Goal: Task Accomplishment & Management: Manage account settings

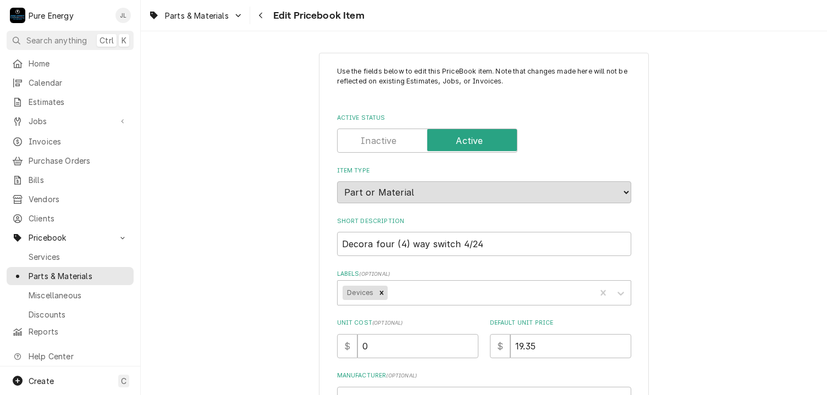
scroll to position [220, 0]
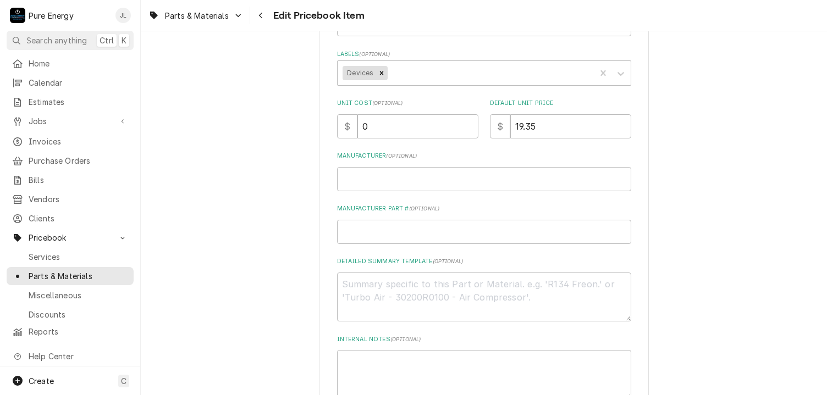
type textarea "x"
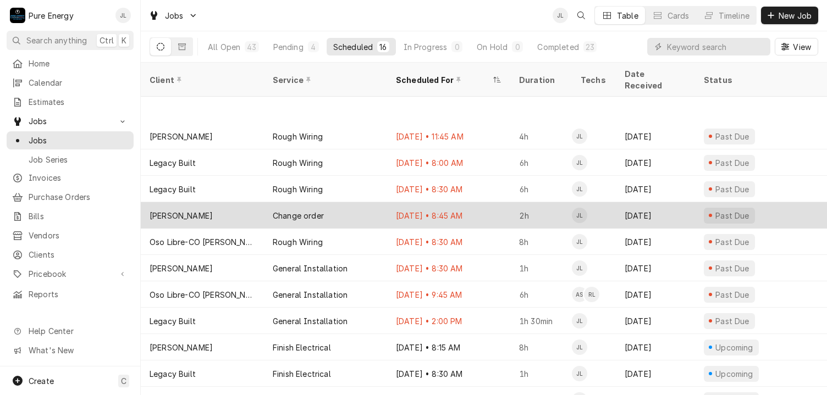
scroll to position [110, 0]
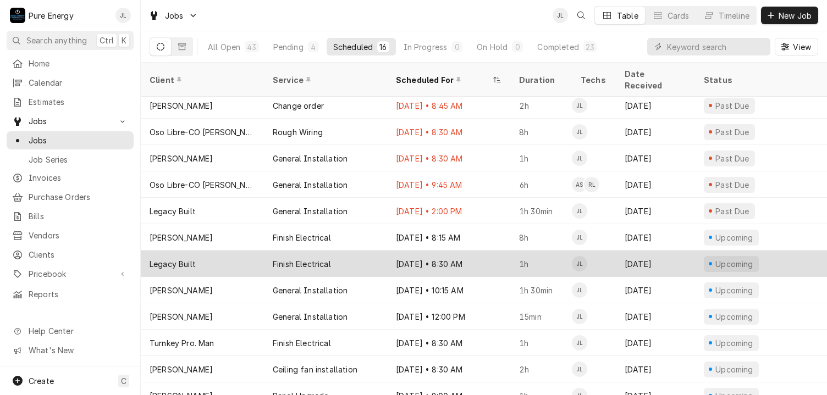
click at [494, 251] on div "Sep 22 • 8:30 AM" at bounding box center [448, 264] width 123 height 26
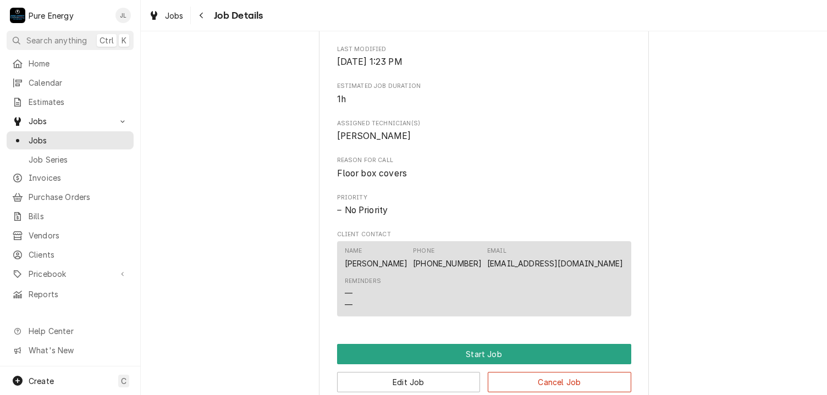
scroll to position [431, 0]
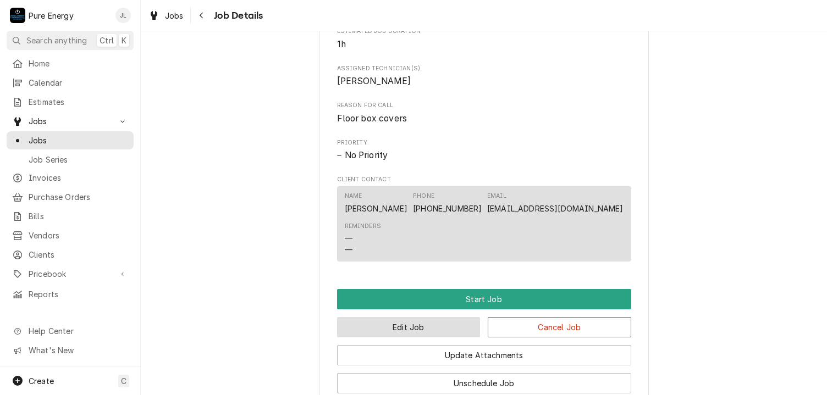
click at [419, 333] on button "Edit Job" at bounding box center [408, 327] width 143 height 20
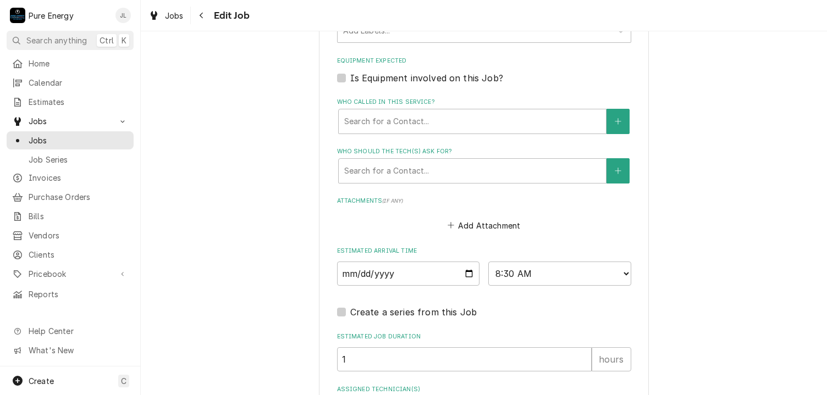
scroll to position [750, 0]
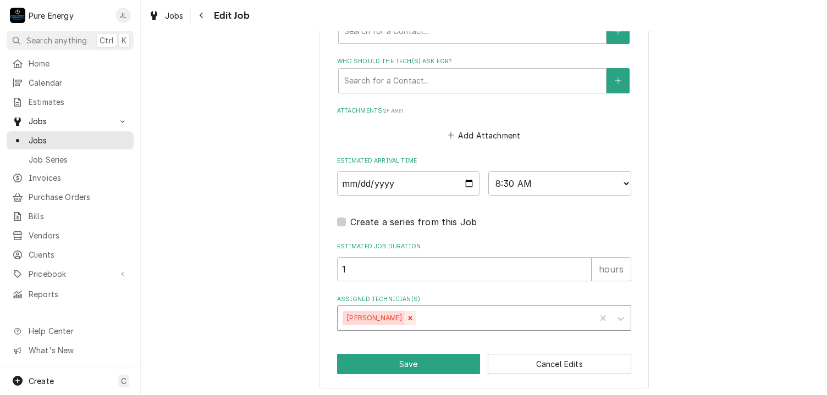
click at [412, 317] on icon "Remove James Linnenkamp" at bounding box center [410, 319] width 4 height 4
click at [616, 313] on icon "Assigned Technician(s)" at bounding box center [620, 318] width 11 height 11
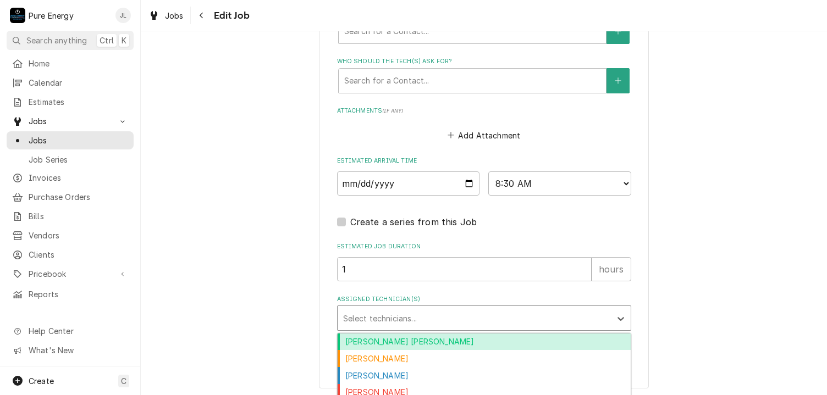
click at [504, 338] on div "Albert Hernandez Soto" at bounding box center [484, 342] width 293 height 17
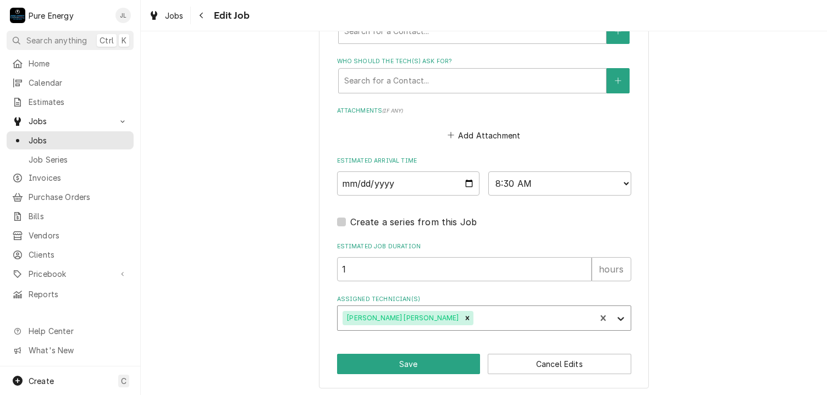
click at [618, 317] on icon "Assigned Technician(s)" at bounding box center [620, 319] width 7 height 4
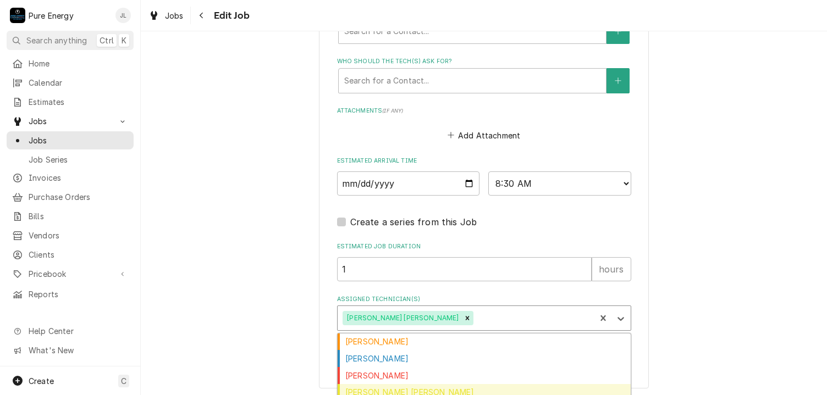
click at [464, 389] on div "[PERSON_NAME] [PERSON_NAME]" at bounding box center [484, 392] width 293 height 17
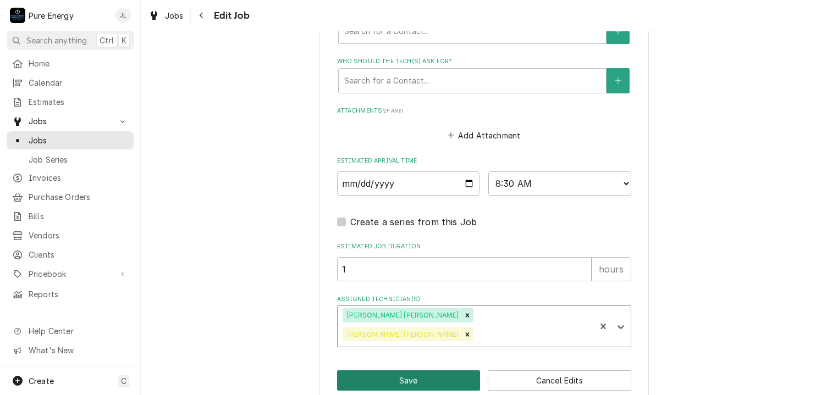
click at [453, 370] on button "Save" at bounding box center [408, 380] width 143 height 20
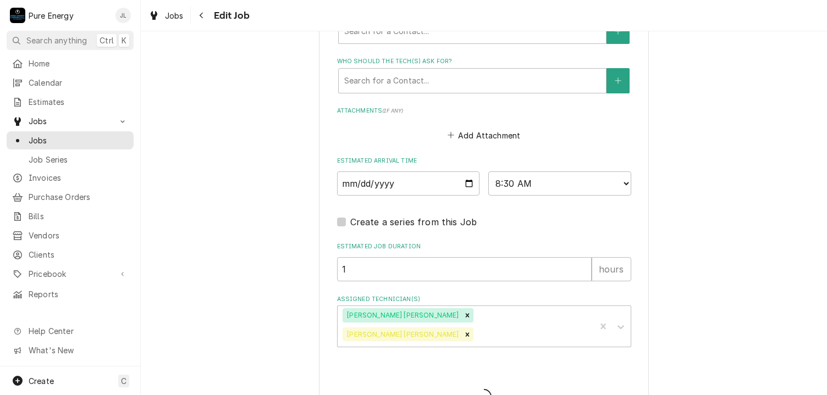
type textarea "x"
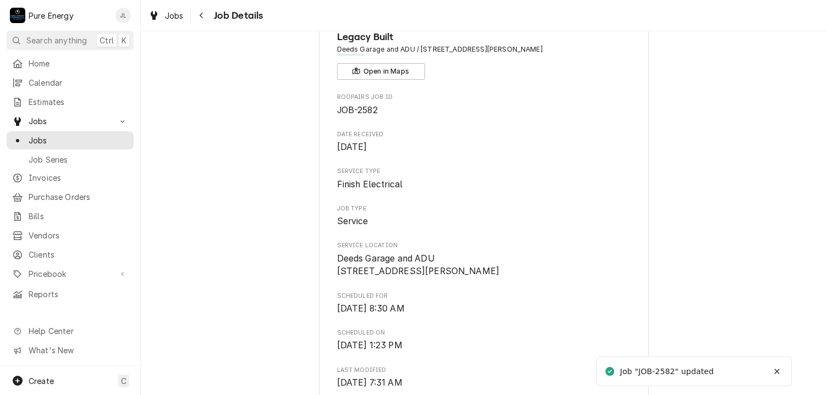
scroll to position [220, 0]
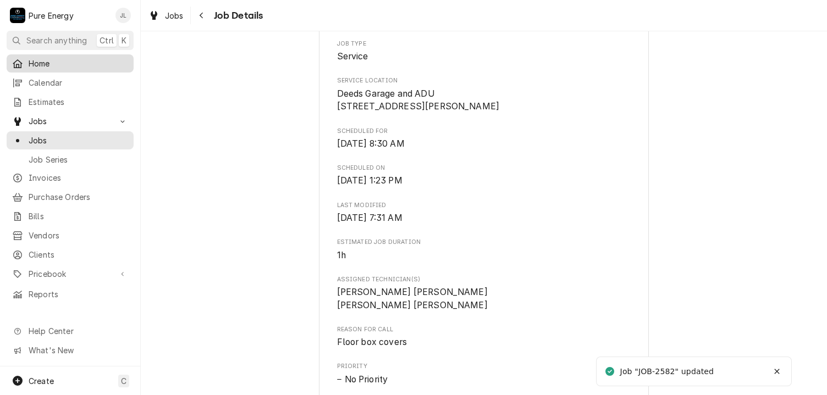
click at [65, 63] on span "Home" at bounding box center [78, 64] width 99 height 12
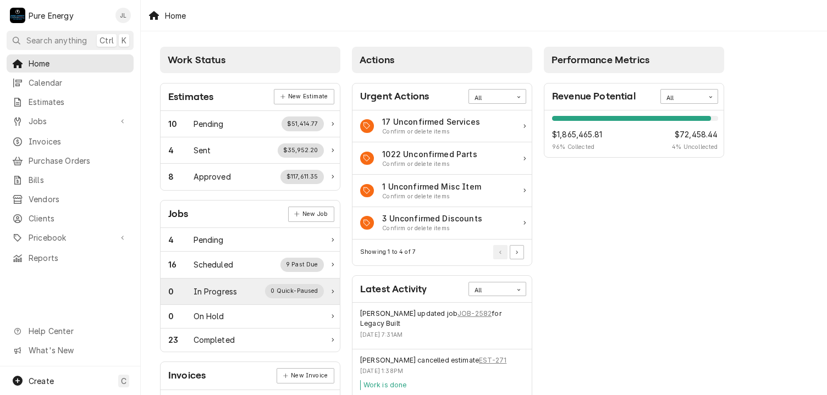
scroll to position [110, 0]
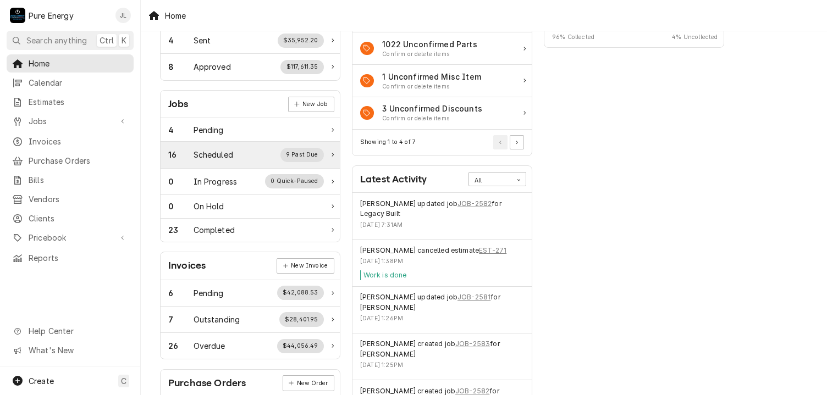
click at [223, 158] on div "Scheduled" at bounding box center [213, 155] width 40 height 12
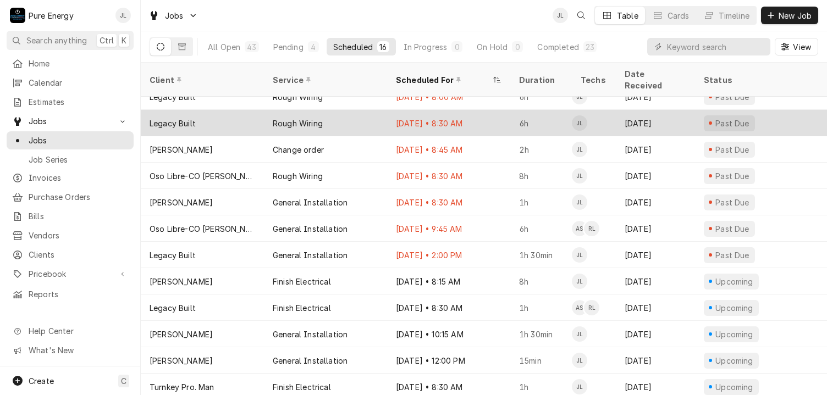
scroll to position [119, 0]
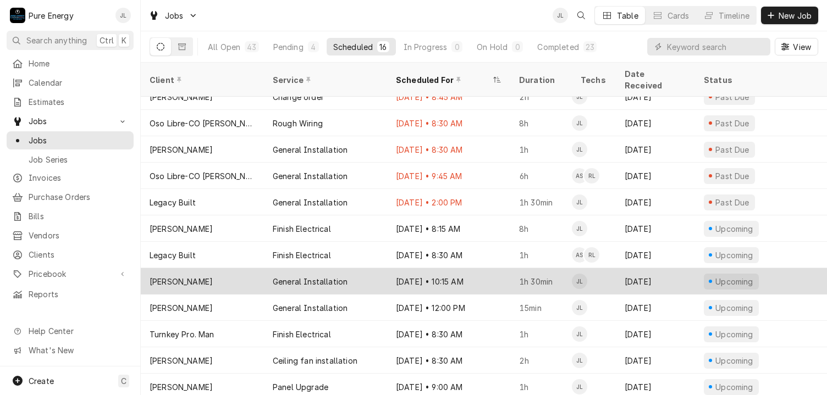
click at [489, 269] on div "Sep 22 • 10:15 AM" at bounding box center [448, 281] width 123 height 26
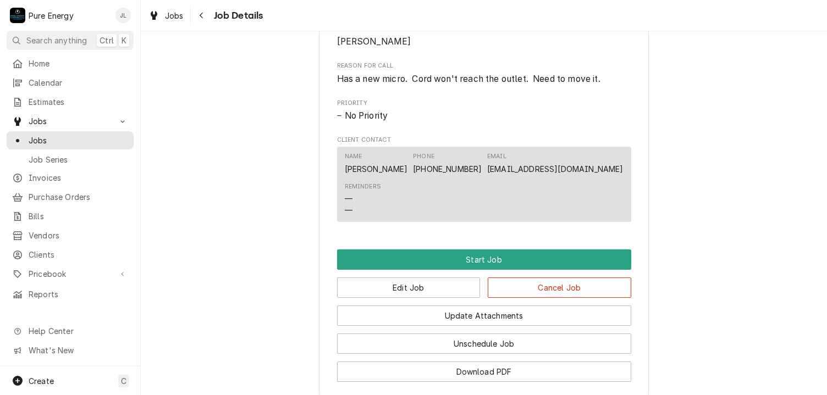
scroll to position [605, 0]
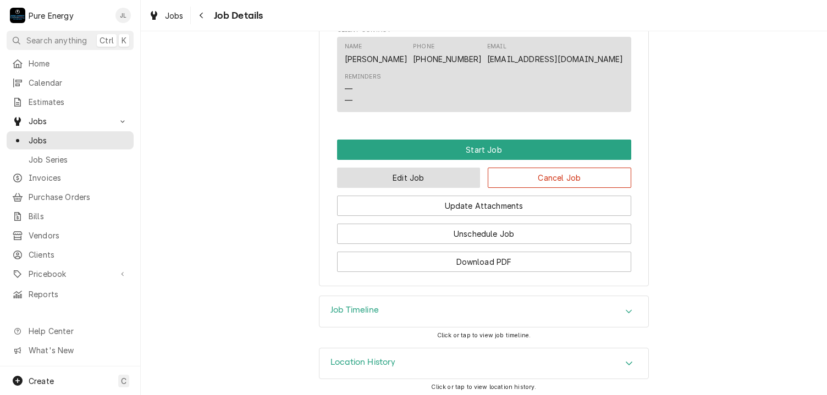
click at [438, 188] on button "Edit Job" at bounding box center [408, 178] width 143 height 20
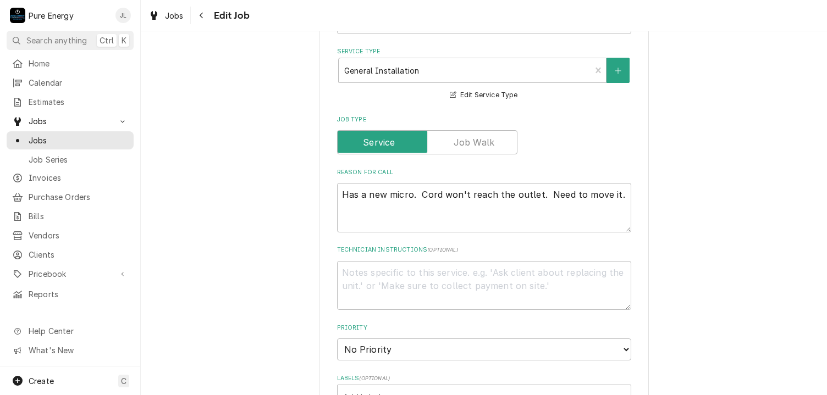
scroll to position [385, 0]
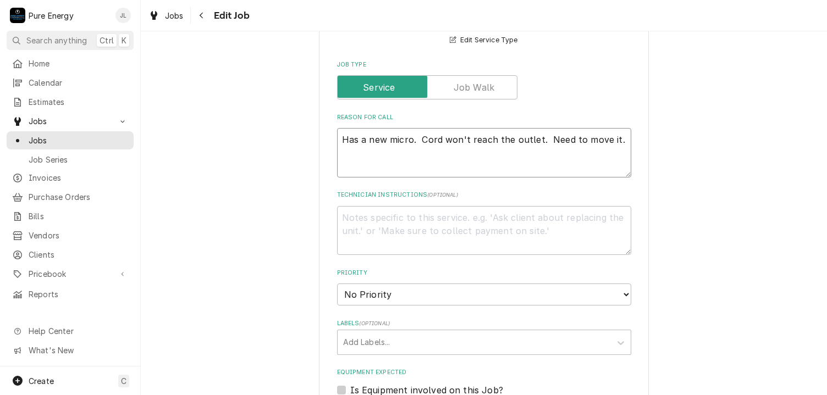
click at [450, 161] on textarea "Has a new micro. Cord won't reach the outlet. Need to move it." at bounding box center [484, 152] width 294 height 49
click at [620, 142] on textarea "Has a new micro. Cord won't reach the outlet. Need to move it." at bounding box center [484, 152] width 294 height 49
type textarea "x"
type textarea "Has a new micro. Cord won't reach the outlet. Need to move it."
type textarea "x"
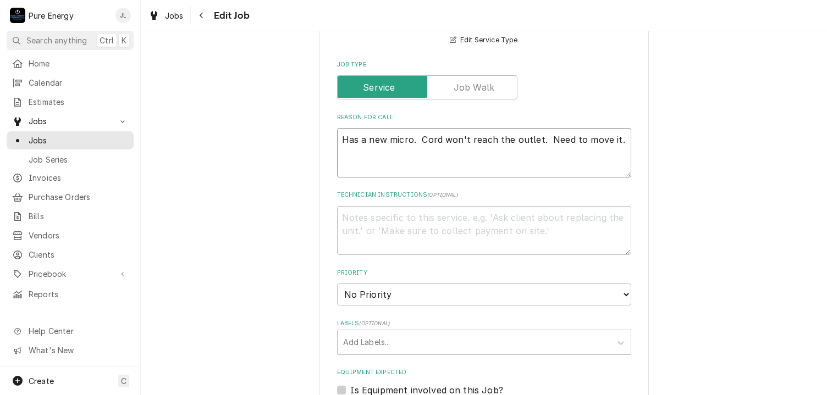
type textarea "Has a new micro. Cord won't reach the outlet. Need to move it."
type textarea "x"
type textarea "Has a new micro. Cord won't reach the outlet. Need to move it. N"
type textarea "x"
type textarea "Has a new micro. Cord won't reach the outlet. Need to move it. Ne"
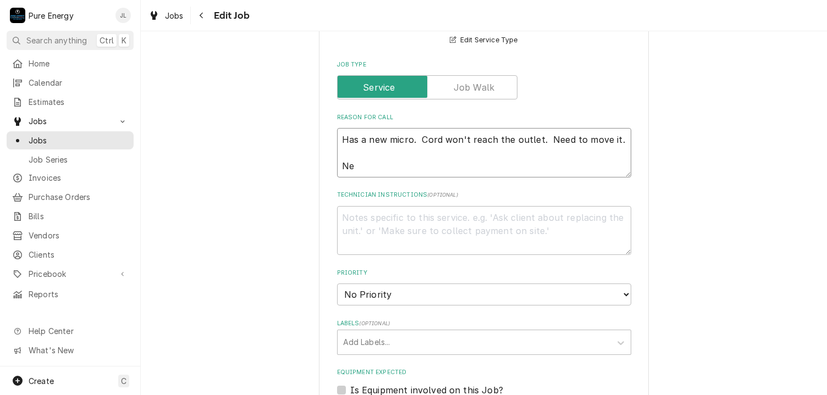
type textarea "x"
type textarea "Has a new micro. Cord won't reach the outlet. Need to move it. Nee"
type textarea "x"
type textarea "Has a new micro. Cord won't reach the outlet. Need to move it. Need"
type textarea "x"
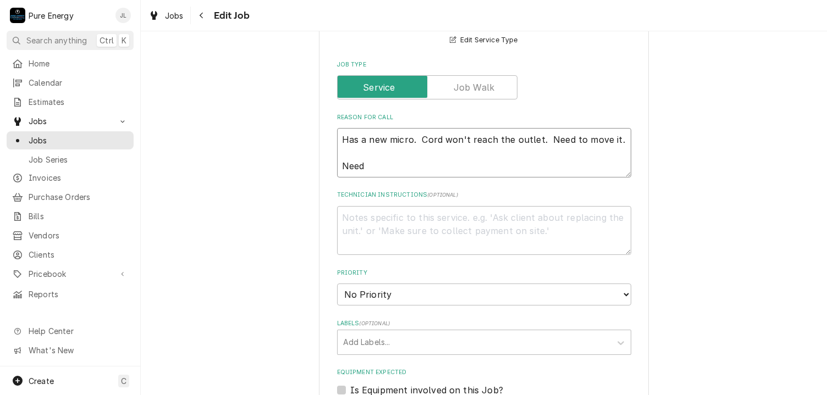
type textarea "Has a new micro. Cord won't reach the outlet. Need to move it. Need"
type textarea "x"
type textarea "Has a new micro. Cord won't reach the outlet. Need to move it. Need a"
type textarea "x"
type textarea "Has a new micro. Cord won't reach the outlet. Need to move it. Need a si"
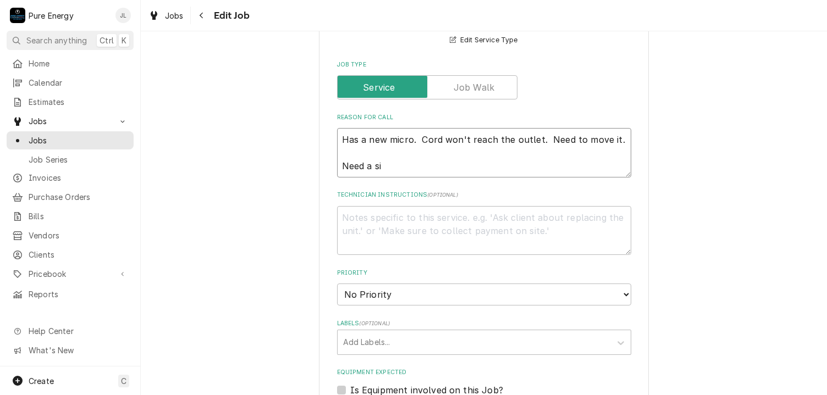
type textarea "x"
type textarea "Has a new micro. Cord won't reach the outlet. Need to move it. Need a sin"
type textarea "x"
type textarea "Has a new micro. Cord won't reach the outlet. Need to move it. Need a sing"
type textarea "x"
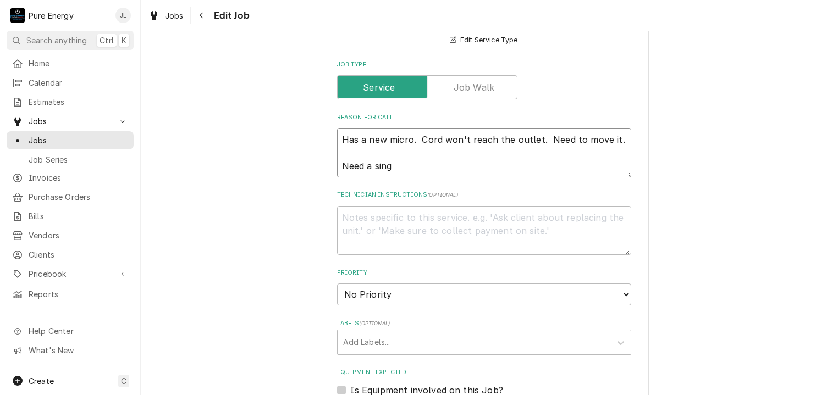
type textarea "Has a new micro. Cord won't reach the outlet. Need to move it. Need a singl"
type textarea "x"
type textarea "Has a new micro. Cord won't reach the outlet. Need to move it. Need a single"
type textarea "x"
type textarea "Has a new micro. Cord won't reach the outlet. Need to move it. Need a single"
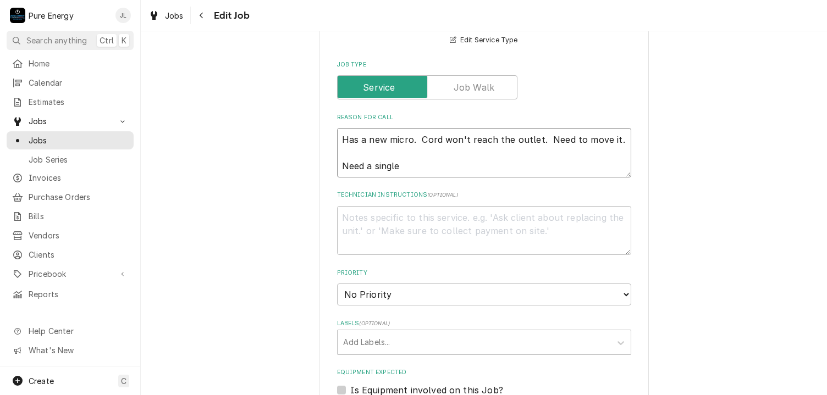
type textarea "x"
type textarea "Has a new micro. Cord won't reach the outlet. Need to move it. Need a single g"
type textarea "x"
type textarea "Has a new micro. Cord won't reach the outlet. Need to move it. Need a single ga"
type textarea "x"
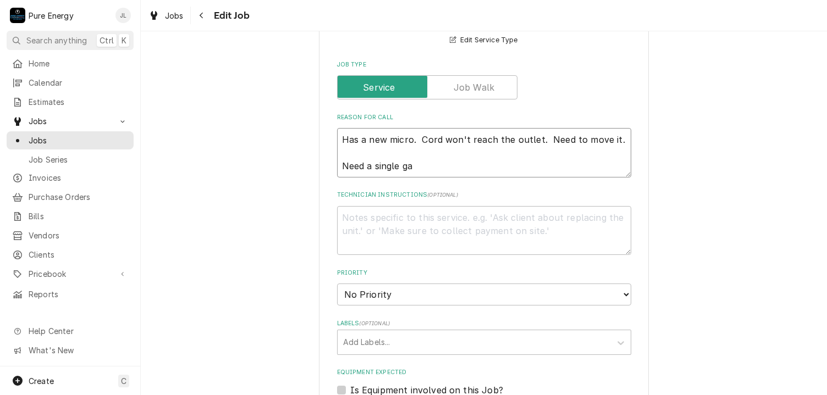
type textarea "Has a new micro. Cord won't reach the outlet. Need to move it. Need a single gan"
type textarea "x"
type textarea "Has a new micro. Cord won't reach the outlet. Need to move it. Need a single ga…"
type textarea "x"
type textarea "Has a new micro. Cord won't reach the outlet. Need to move it. Need a single ga…"
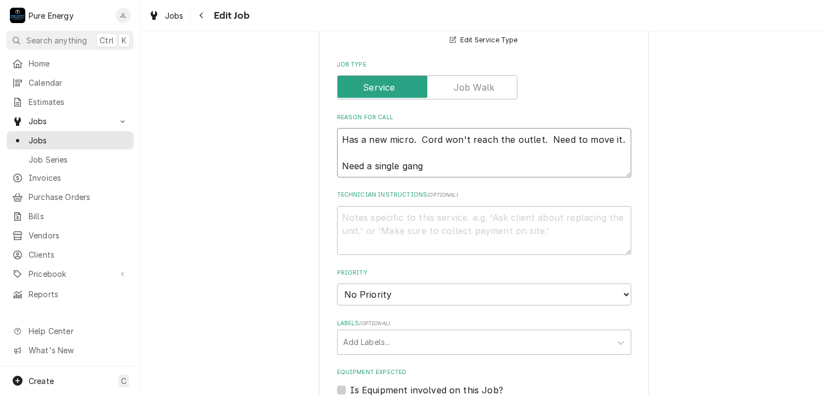
type textarea "x"
type textarea "Has a new micro. Cord won't reach the outlet. Need to move it. Need a single ga…"
type textarea "x"
type textarea "Has a new micro. Cord won't reach the outlet. Need to move it. Need a single ga…"
type textarea "x"
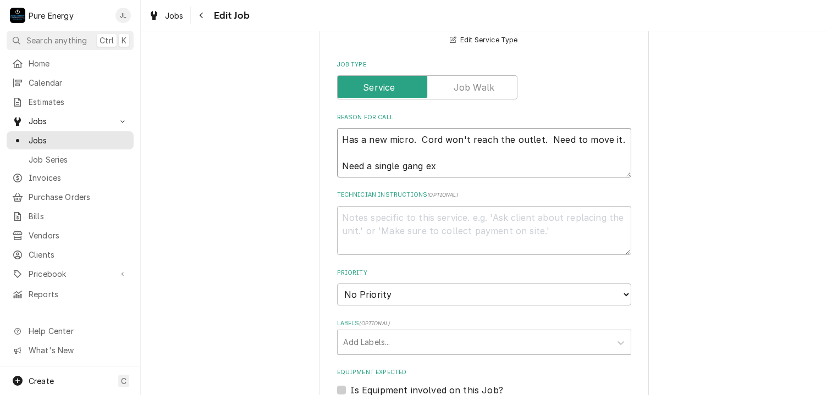
type textarea "Has a new micro. Cord won't reach the outlet. Need to move it. Need a single ga…"
type textarea "x"
type textarea "Has a new micro. Cord won't reach the outlet. Need to move it. Need a single ga…"
type textarea "x"
type textarea "Has a new micro. Cord won't reach the outlet. Need to move it. Need a single ga…"
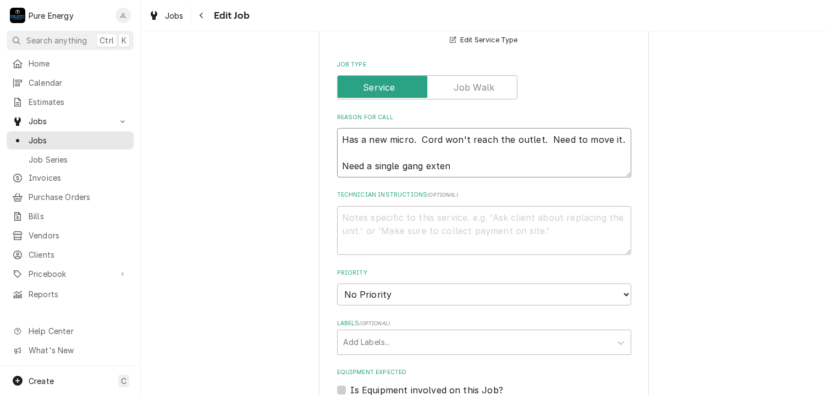
type textarea "x"
type textarea "Has a new micro. Cord won't reach the outlet. Need to move it. Need a single ga…"
type textarea "x"
type textarea "Has a new micro. Cord won't reach the outlet. Need to move it. Need a single ga…"
type textarea "x"
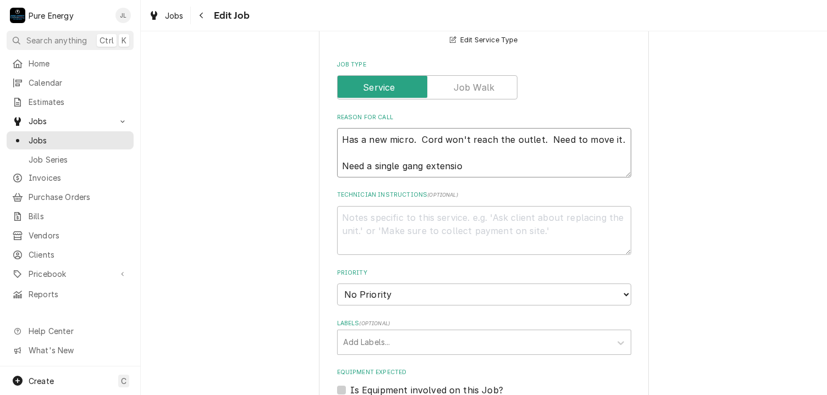
type textarea "Has a new micro. Cord won't reach the outlet. Need to move it. Need a single ga…"
type textarea "x"
type textarea "Has a new micro. Cord won't reach the outlet. Need to move it. Need a single ga…"
type textarea "x"
type textarea "Has a new micro. Cord won't reach the outlet. Need to move it. Need a single ga…"
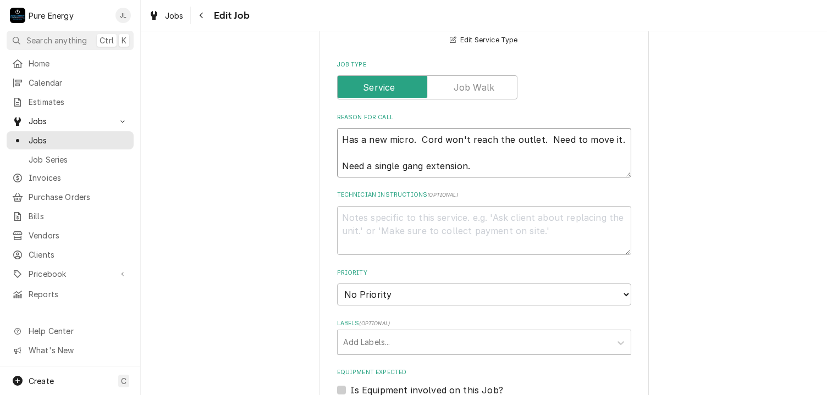
scroll to position [8, 0]
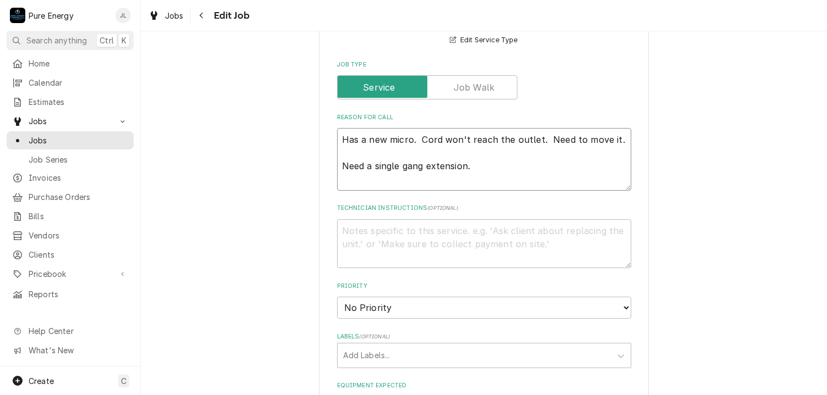
type textarea "x"
type textarea "Has a new micro. Cord won't reach the outlet. Need to move it. Need a single ga…"
type textarea "x"
type textarea "Has a new micro. Cord won't reach the outlet. Need to move it. Need a single ga…"
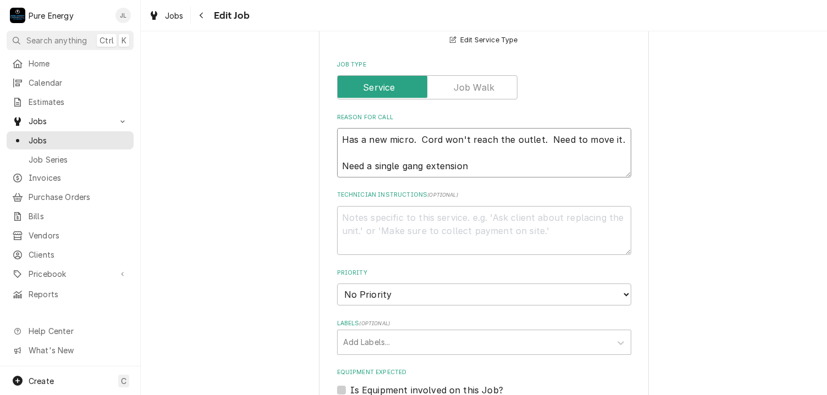
type textarea "x"
type textarea "Has a new micro. Cord won't reach the outlet. Need to move it. Need a single ga…"
type textarea "x"
type textarea "Has a new micro. Cord won't reach the outlet. Need to move it. Need a single ga…"
type textarea "x"
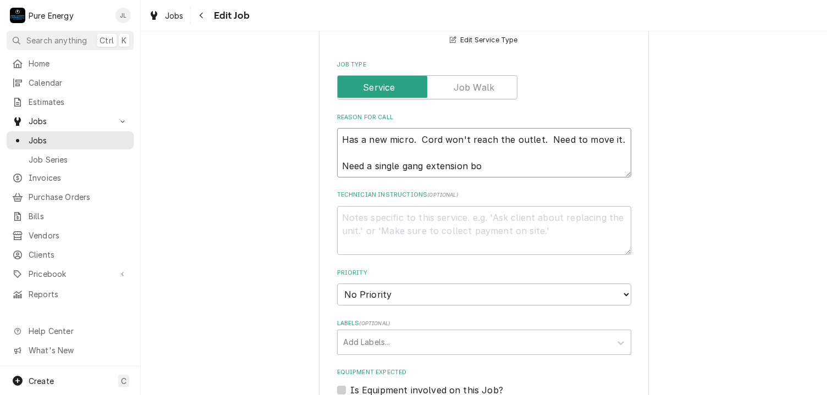
type textarea "Has a new micro. Cord won't reach the outlet. Need to move it. Need a single ga…"
type textarea "x"
type textarea "Has a new micro. Cord won't reach the outlet. Need to move it. Need a single ga…"
type textarea "x"
type textarea "Has a new micro. Cord won't reach the outlet. Need to move it. Need a single ga…"
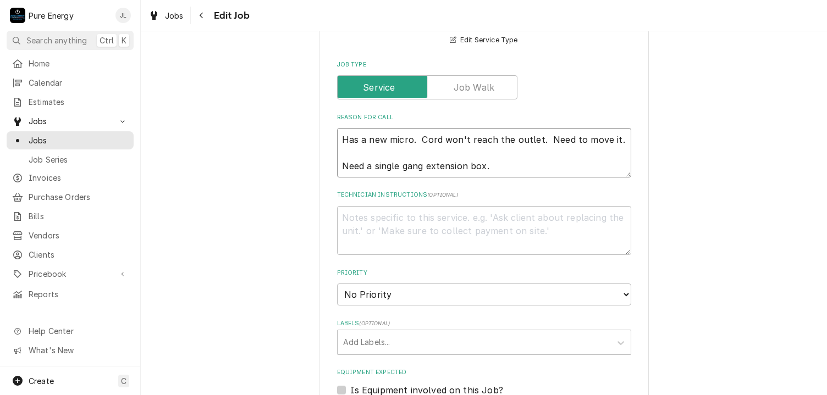
scroll to position [8, 0]
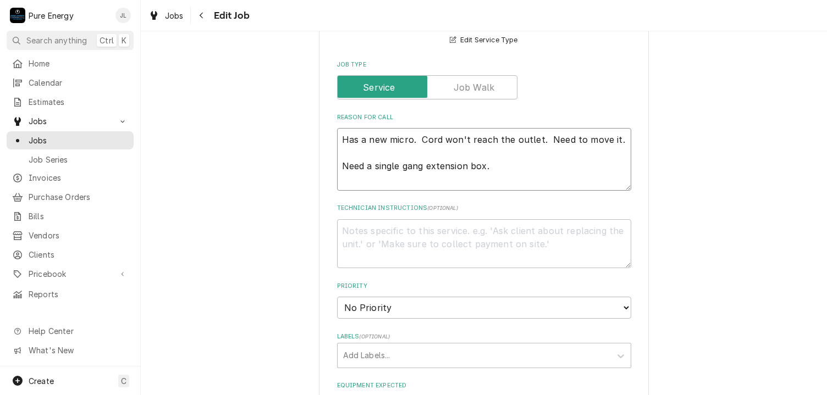
type textarea "x"
type textarea "Has a new micro. Cord won't reach the outlet. Need to move it. Need a single ga…"
type textarea "x"
type textarea "Has a new micro. Cord won't reach the outlet. Need to move it. Need a single ga…"
type textarea "x"
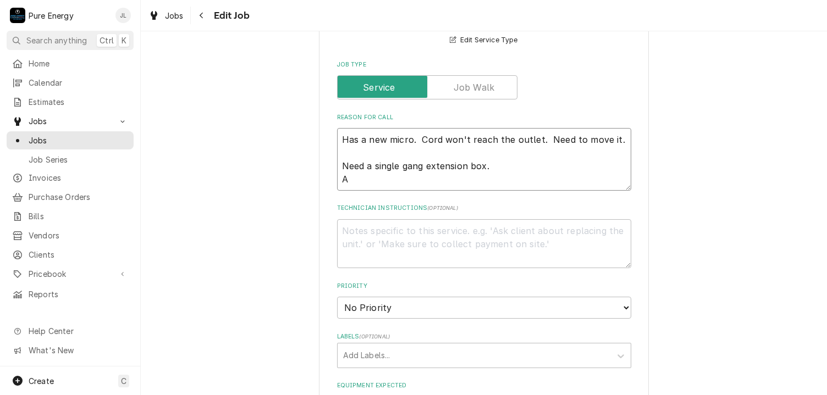
type textarea "Has a new micro. Cord won't reach the outlet. Need to move it. Need a single ga…"
type textarea "x"
type textarea "Has a new micro. Cord won't reach the outlet. Need to move it. Need a single ga…"
type textarea "x"
type textarea "Has a new micro. Cord won't reach the outlet. Need to move it. Need a single ga…"
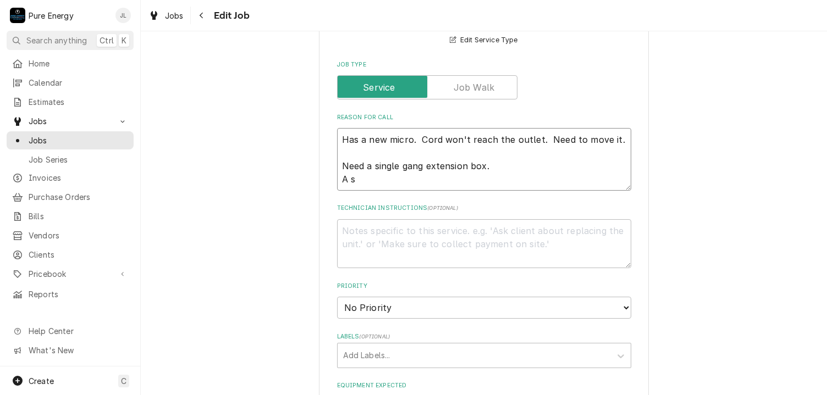
type textarea "x"
type textarea "Has a new micro. Cord won't reach the outlet. Need to move it. Need a single ga…"
type textarea "x"
type textarea "Has a new micro. Cord won't reach the outlet. Need to move it. Need a single ga…"
type textarea "x"
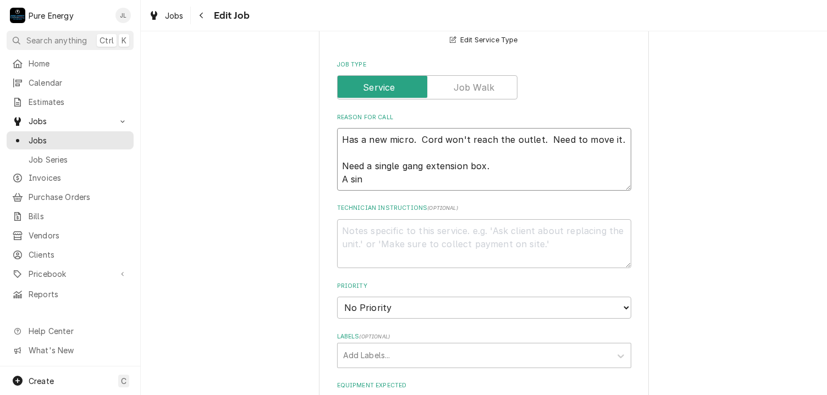
type textarea "Has a new micro. Cord won't reach the outlet. Need to move it. Need a single ga…"
type textarea "x"
type textarea "Has a new micro. Cord won't reach the outlet. Need to move it. Need a single ga…"
type textarea "x"
type textarea "Has a new micro. Cord won't reach the outlet. Need to move it. Need a single ga…"
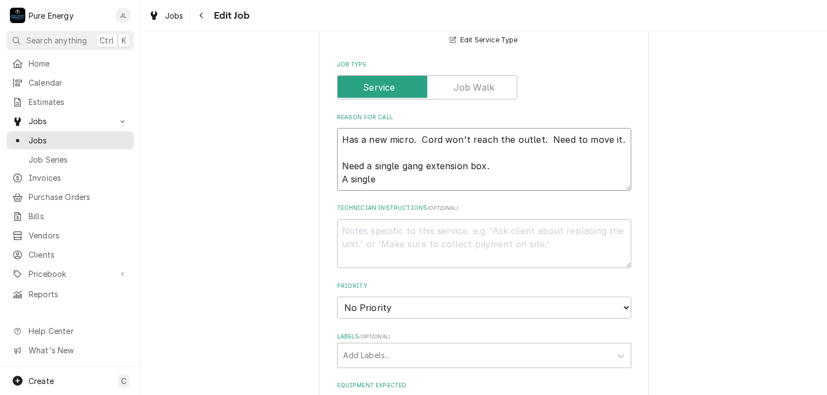
type textarea "x"
type textarea "Has a new micro. Cord won't reach the outlet. Need to move it. Need a single ga…"
type textarea "x"
type textarea "Has a new micro. Cord won't reach the outlet. Need to move it. Need a single ga…"
type textarea "x"
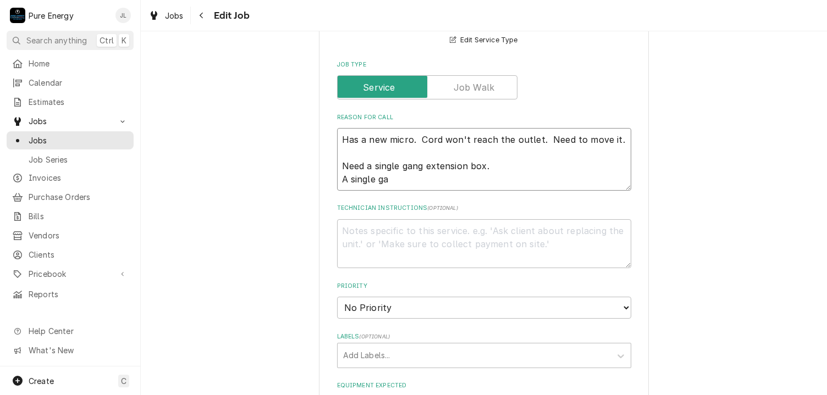
type textarea "Has a new micro. Cord won't reach the outlet. Need to move it. Need a single ga…"
type textarea "x"
type textarea "Has a new micro. Cord won't reach the outlet. Need to move it. Need a single ga…"
type textarea "x"
type textarea "Has a new micro. Cord won't reach the outlet. Need to move it. Need a single ga…"
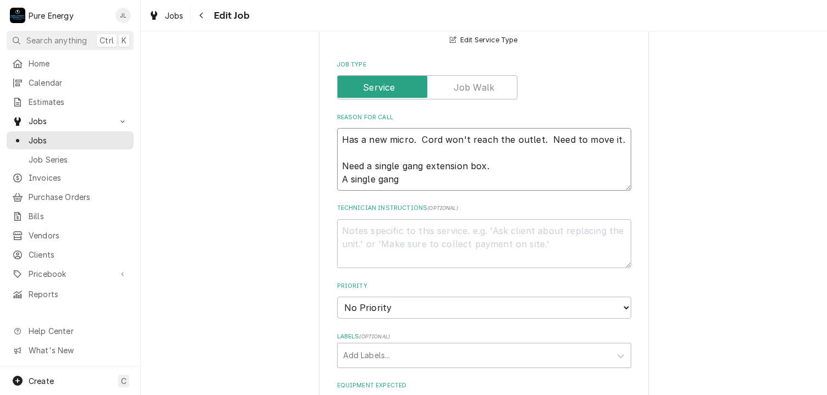
type textarea "x"
type textarea "Has a new micro. Cord won't reach the outlet. Need to move it. Need a single ga…"
type textarea "x"
type textarea "Has a new micro. Cord won't reach the outlet. Need to move it. Need a single ga…"
type textarea "x"
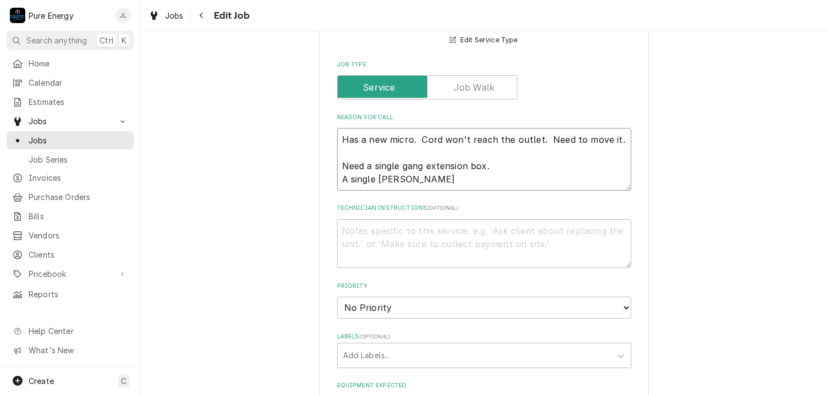
type textarea "Has a new micro. Cord won't reach the outlet. Need to move it. Need a single ga…"
type textarea "x"
type textarea "Has a new micro. Cord won't reach the outlet. Need to move it. Need a single ga…"
type textarea "x"
type textarea "Has a new micro. Cord won't reach the outlet. Need to move it. Need a single ga…"
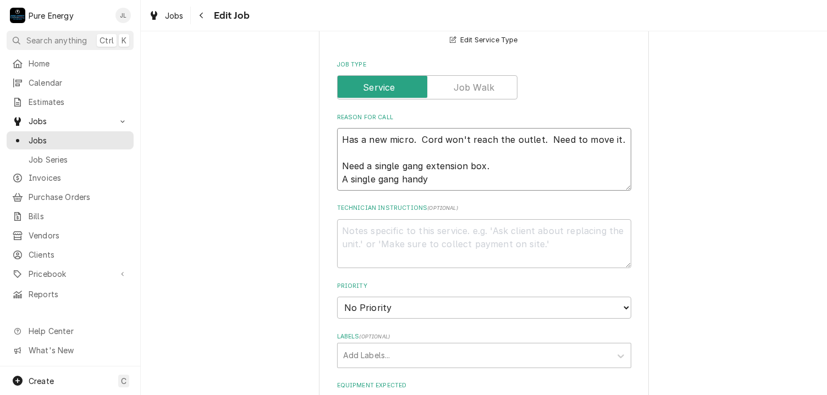
type textarea "x"
type textarea "Has a new micro. Cord won't reach the outlet. Need to move it. Need a single ga…"
type textarea "x"
type textarea "Has a new micro. Cord won't reach the outlet. Need to move it. Need a single ga…"
type textarea "x"
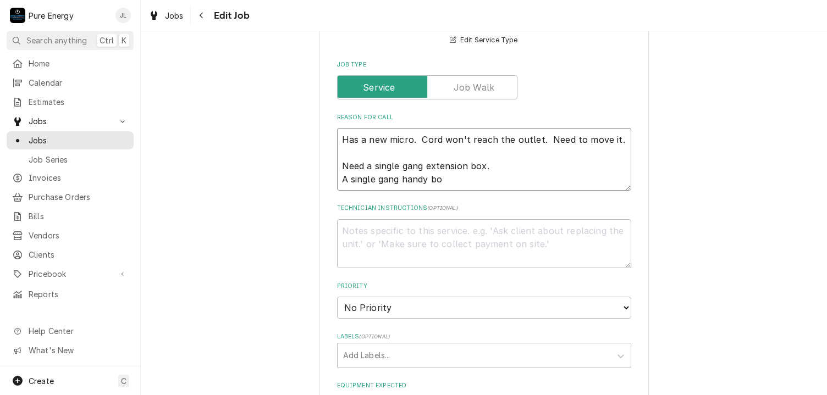
type textarea "Has a new micro. Cord won't reach the outlet. Need to move it. Need a single ga…"
type textarea "x"
type textarea "Has a new micro. Cord won't reach the outlet. Need to move it. Need a single ga…"
type textarea "x"
type textarea "Has a new micro. Cord won't reach the outlet. Need to move it. Need a single ga…"
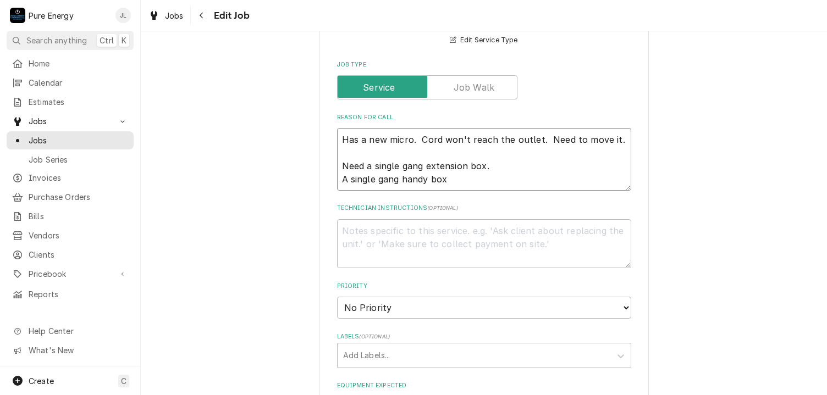
type textarea "x"
type textarea "Has a new micro. Cord won't reach the outlet. Need to move it. Need a single ga…"
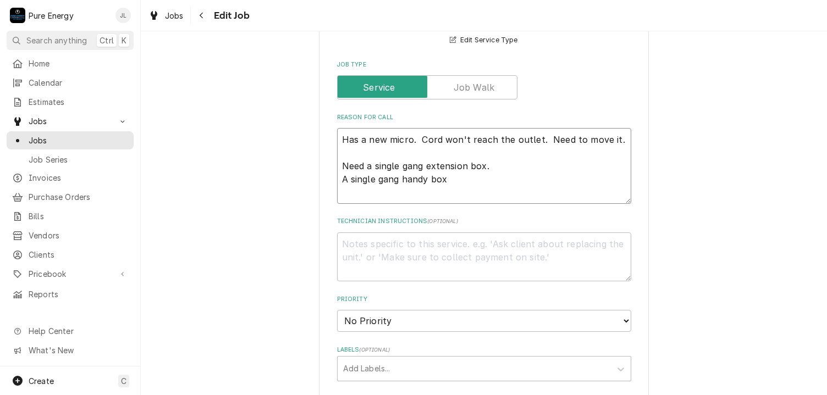
type textarea "x"
type textarea "Has a new micro. Cord won't reach the outlet. Need to move it. Need a single ga…"
type textarea "x"
type textarea "Has a new micro. Cord won't reach the outlet. Need to move it. Need a single ga…"
type textarea "x"
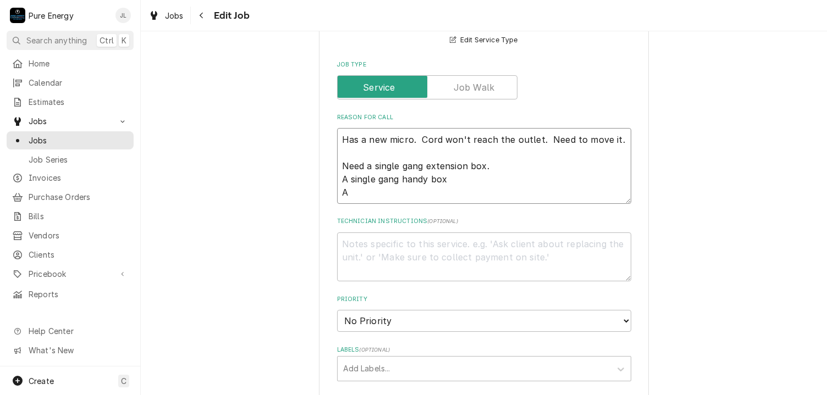
type textarea "Has a new micro. Cord won't reach the outlet. Need to move it. Need a single ga…"
type textarea "x"
type textarea "Has a new micro. Cord won't reach the outlet. Need to move it. Need a single ga…"
type textarea "x"
type textarea "Has a new micro. Cord won't reach the outlet. Need to move it. Need a single ga…"
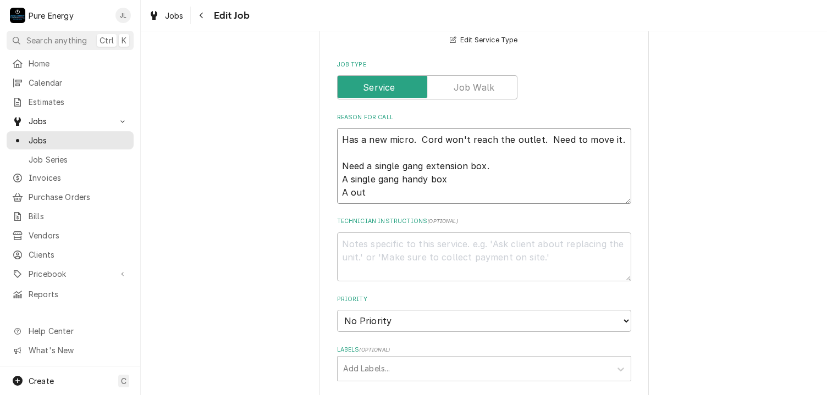
type textarea "x"
type textarea "Has a new micro. Cord won't reach the outlet. Need to move it. Need a single ga…"
type textarea "x"
type textarea "Has a new micro. Cord won't reach the outlet. Need to move it. Need a single ga…"
type textarea "x"
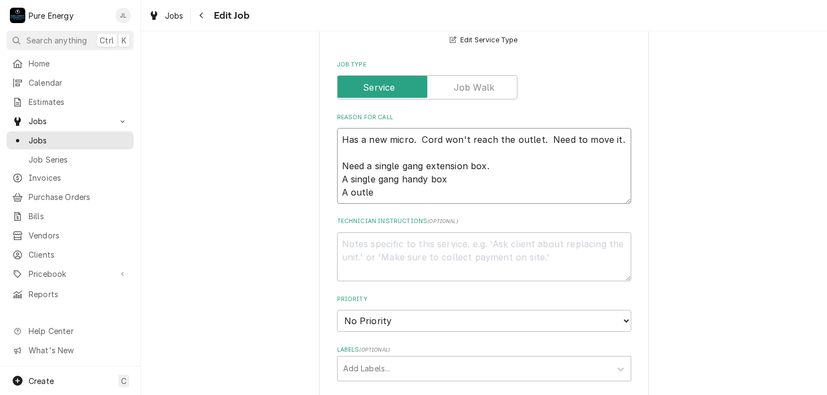
type textarea "Has a new micro. Cord won't reach the outlet. Need to move it. Need a single ga…"
type textarea "x"
type textarea "Has a new micro. Cord won't reach the outlet. Need to move it. Need a single ga…"
type textarea "x"
type textarea "Has a new micro. Cord won't reach the outlet. Need to move it. Need a single ga…"
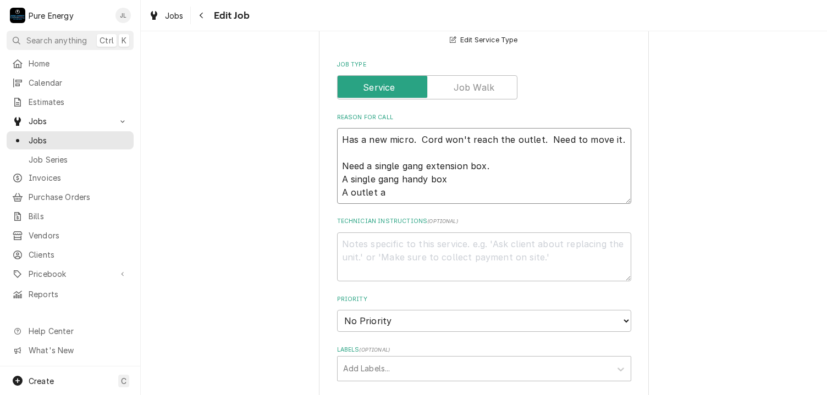
type textarea "x"
type textarea "Has a new micro. Cord won't reach the outlet. Need to move it. Need a single ga…"
type textarea "x"
type textarea "Has a new micro. Cord won't reach the outlet. Need to move it. Need a single ga…"
type textarea "x"
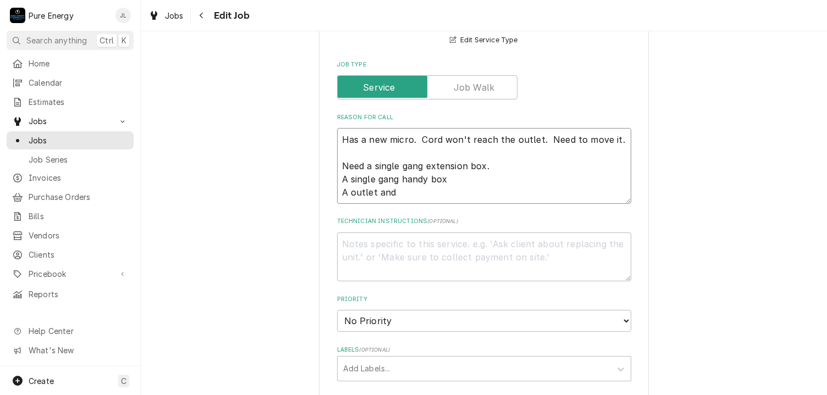
type textarea "Has a new micro. Cord won't reach the outlet. Need to move it. Need a single ga…"
type textarea "x"
type textarea "Has a new micro. Cord won't reach the outlet. Need to move it. Need a single ga…"
type textarea "x"
type textarea "Has a new micro. Cord won't reach the outlet. Need to move it. Need a single ga…"
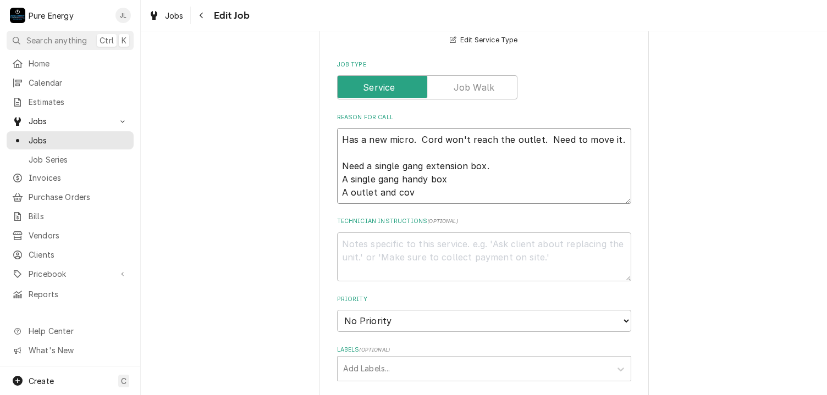
type textarea "x"
type textarea "Has a new micro. Cord won't reach the outlet. Need to move it. Need a single ga…"
type textarea "x"
type textarea "Has a new micro. Cord won't reach the outlet. Need to move it. Need a single ga…"
type textarea "x"
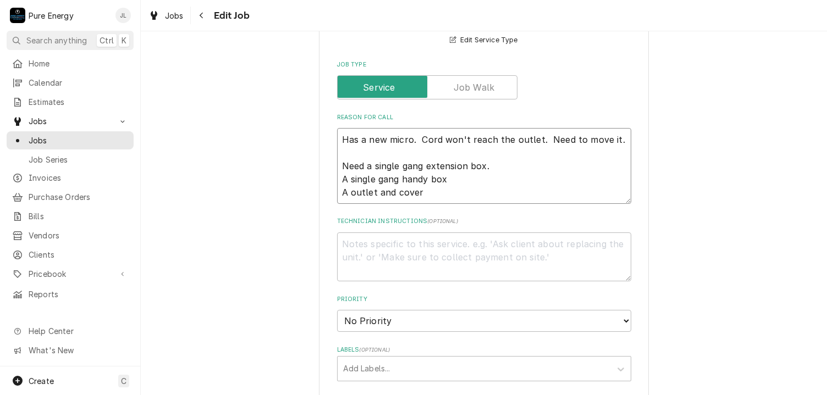
type textarea "Has a new micro. Cord won't reach the outlet. Need to move it. Need a single ga…"
type textarea "x"
type textarea "Has a new micro. Cord won't reach the outlet. Need to move it. Need a single ga…"
type textarea "x"
type textarea "Has a new micro. Cord won't reach the outlet. Need to move it. Need a single ga…"
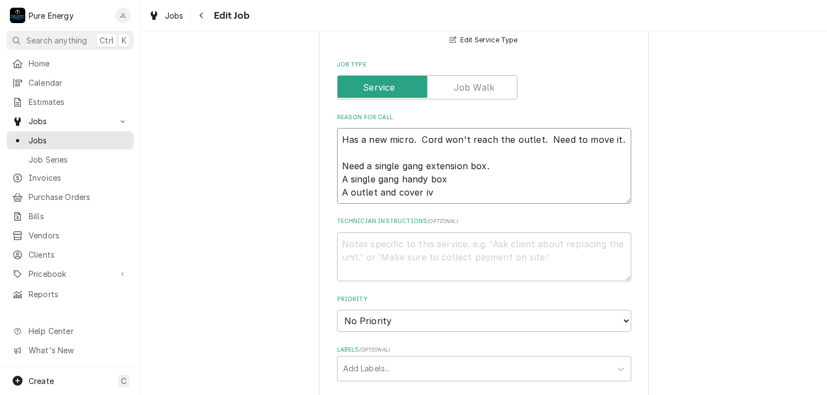
type textarea "x"
type textarea "Has a new micro. Cord won't reach the outlet. Need to move it. Need a single ga…"
type textarea "x"
type textarea "Has a new micro. Cord won't reach the outlet. Need to move it. Need a single ga…"
type textarea "x"
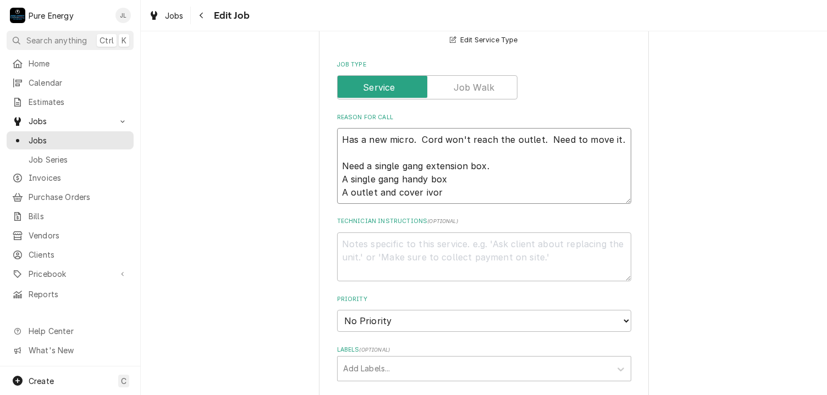
type textarea "Has a new micro. Cord won't reach the outlet. Need to move it. Need a single ga…"
type textarea "x"
type textarea "Has a new micro. Cord won't reach the outlet. Need to move it. Need a single ga…"
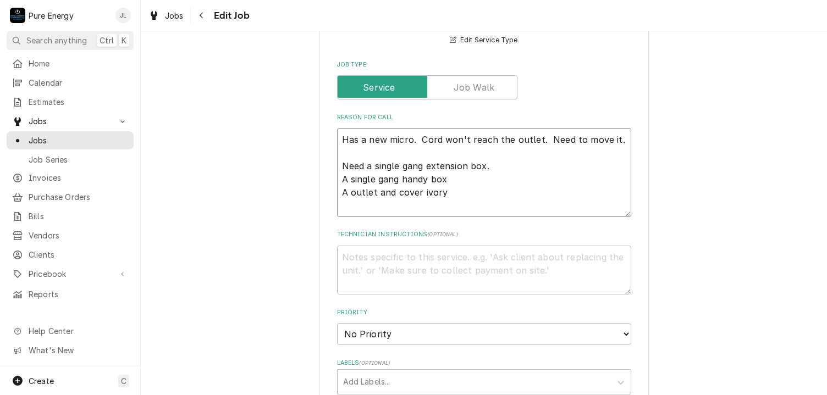
type textarea "x"
type textarea "Has a new micro. Cord won't reach the outlet. Need to move it. Need a single ga…"
type textarea "x"
type textarea "Has a new micro. Cord won't reach the outlet. Need to move it. Need a single ga…"
type textarea "x"
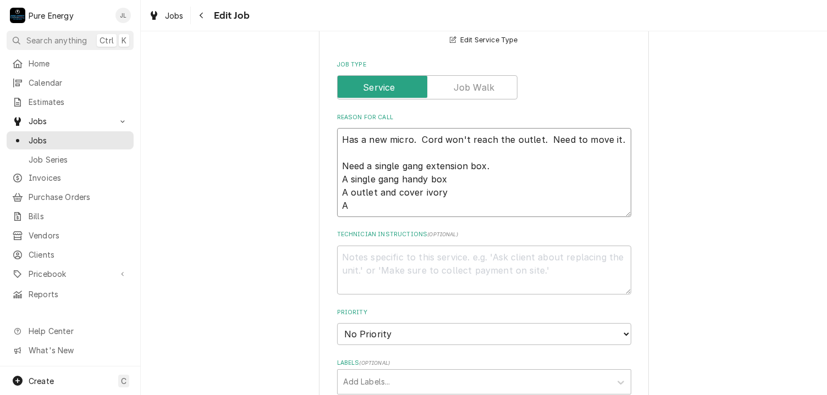
type textarea "Has a new micro. Cord won't reach the outlet. Need to move it. Need a single ga…"
type textarea "x"
type textarea "Has a new micro. Cord won't reach the outlet. Need to move it. Need a single ga…"
type textarea "x"
type textarea "Has a new micro. Cord won't reach the outlet. Need to move it. Need a single ga…"
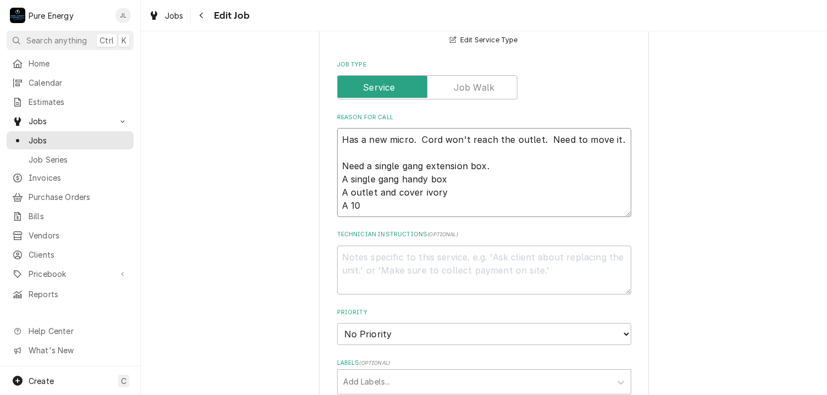
type textarea "x"
type textarea "Has a new micro. Cord won't reach the outlet. Need to move it. Need a single ga…"
type textarea "x"
type textarea "Has a new micro. Cord won't reach the outlet. Need to move it. Need a single ga…"
type textarea "x"
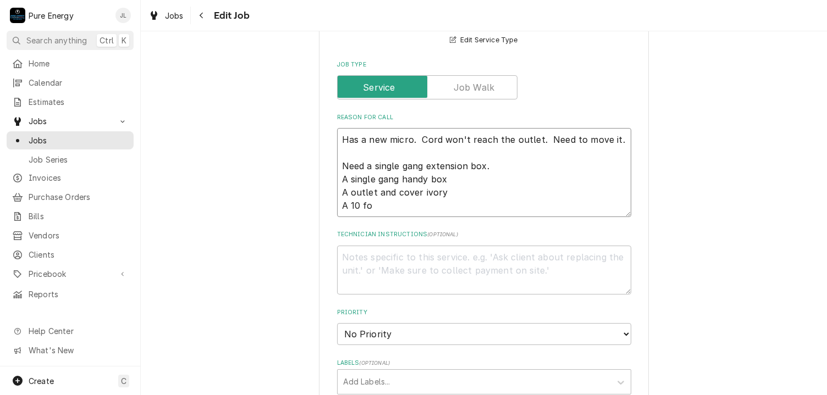
type textarea "Has a new micro. Cord won't reach the outlet. Need to move it. Need a single ga…"
type textarea "x"
type textarea "Has a new micro. Cord won't reach the outlet. Need to move it. Need a single ga…"
type textarea "x"
type textarea "Has a new micro. Cord won't reach the outlet. Need to move it. Need a single ga…"
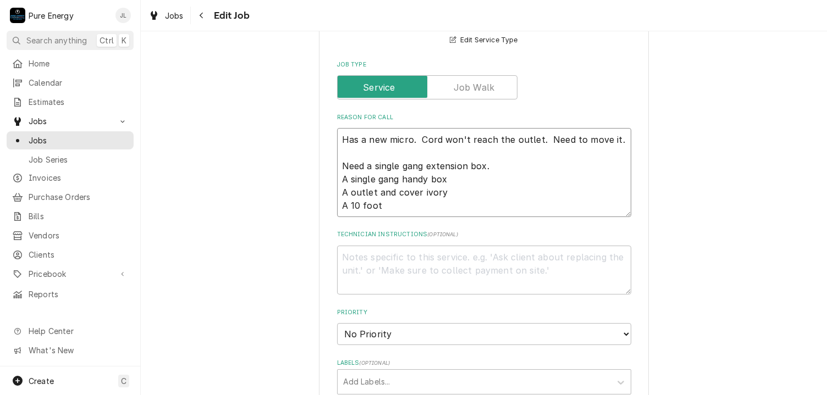
type textarea "x"
type textarea "Has a new micro. Cord won't reach the outlet. Need to move it. Need a single ga…"
type textarea "x"
type textarea "Has a new micro. Cord won't reach the outlet. Need to move it. Need a single ga…"
type textarea "x"
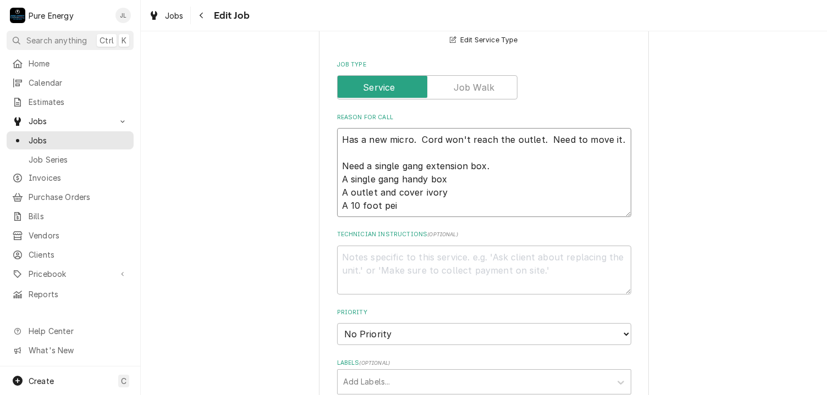
type textarea "Has a new micro. Cord won't reach the outlet. Need to move it. Need a single ga…"
type textarea "x"
type textarea "Has a new micro. Cord won't reach the outlet. Need to move it. Need a single ga…"
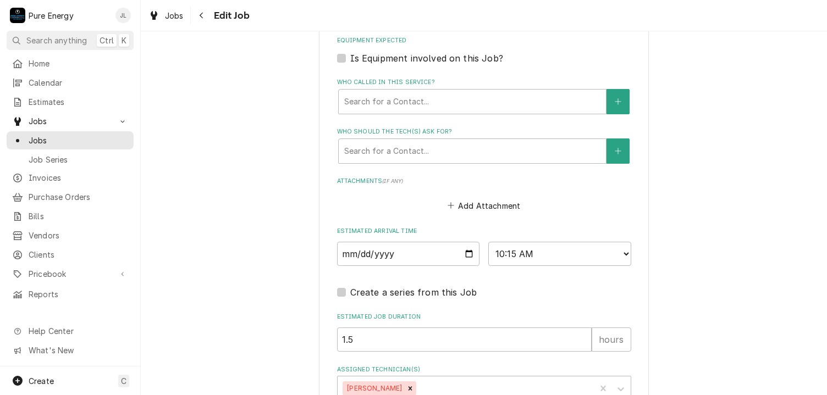
scroll to position [839, 0]
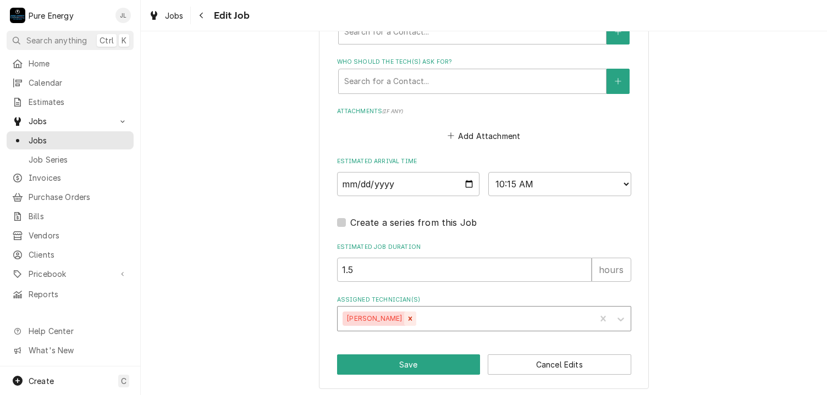
click at [411, 316] on icon "Remove James Linnenkamp" at bounding box center [410, 319] width 8 height 8
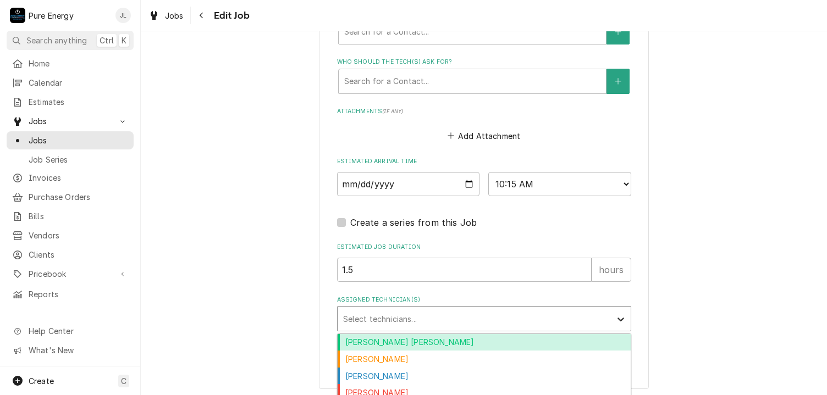
click at [616, 316] on icon "Assigned Technician(s)" at bounding box center [620, 319] width 11 height 11
click at [475, 342] on div "Albert Hernandez Soto" at bounding box center [484, 342] width 293 height 17
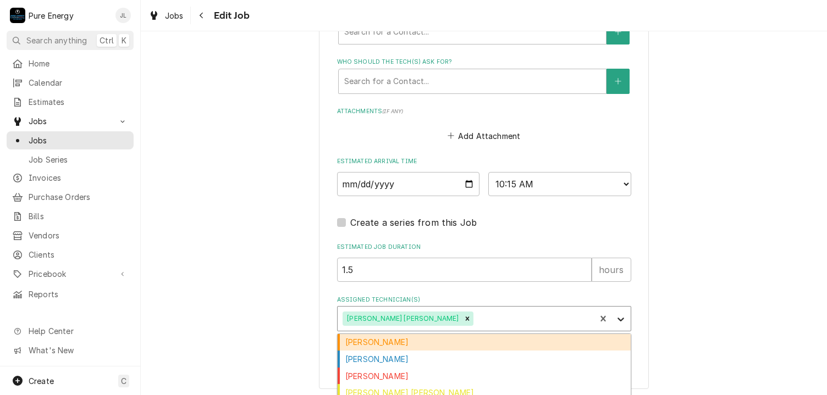
click at [617, 318] on icon "Assigned Technician(s)" at bounding box center [620, 320] width 7 height 4
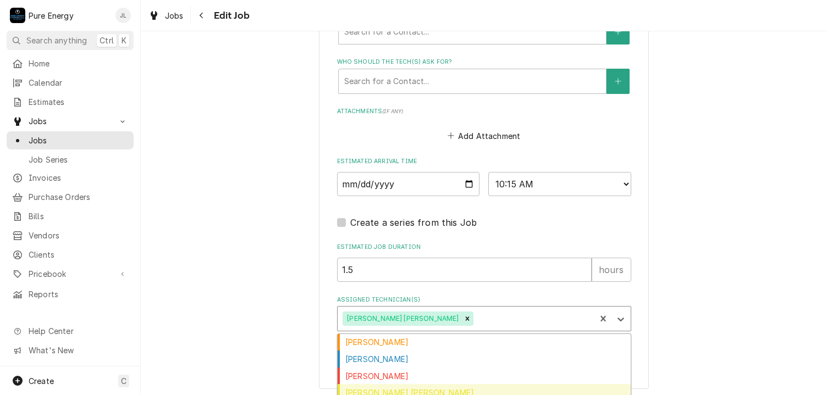
click at [428, 386] on div "Rodolfo Hernandez Lorenzo" at bounding box center [484, 392] width 293 height 17
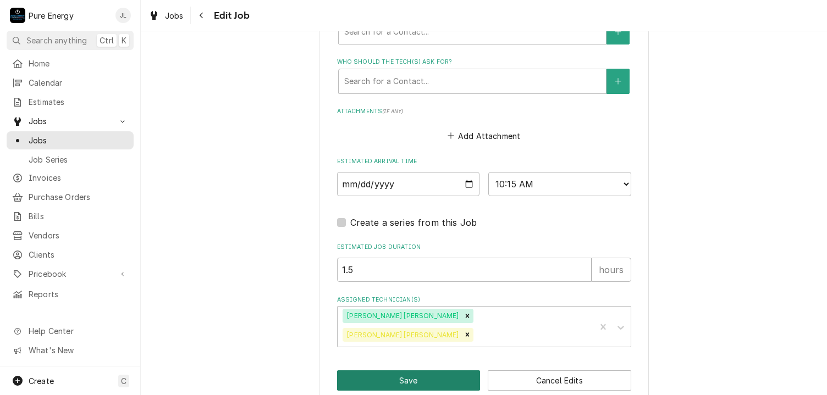
click at [420, 370] on button "Save" at bounding box center [408, 380] width 143 height 20
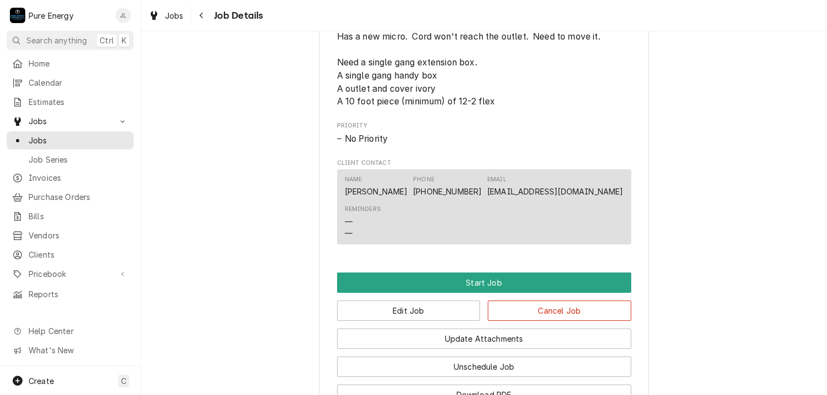
scroll to position [698, 0]
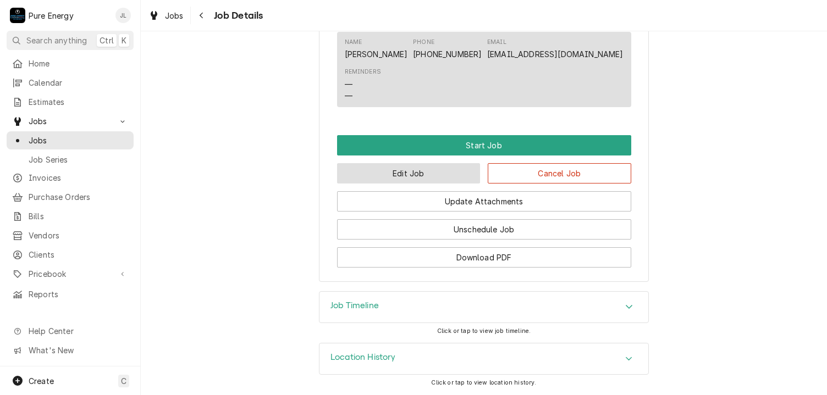
click at [453, 175] on button "Edit Job" at bounding box center [408, 173] width 143 height 20
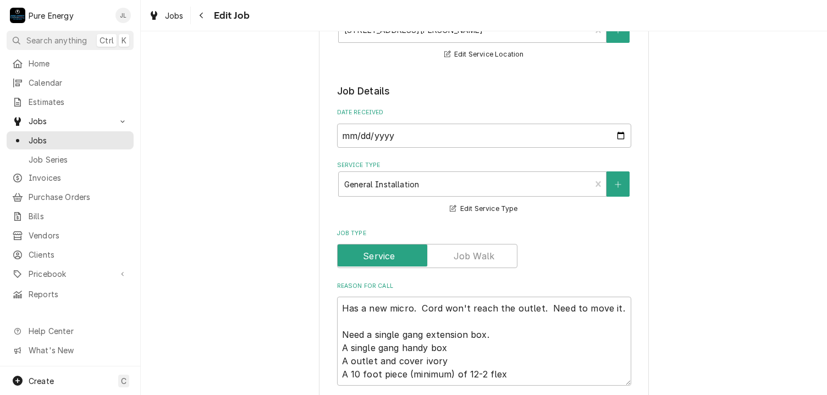
type textarea "x"
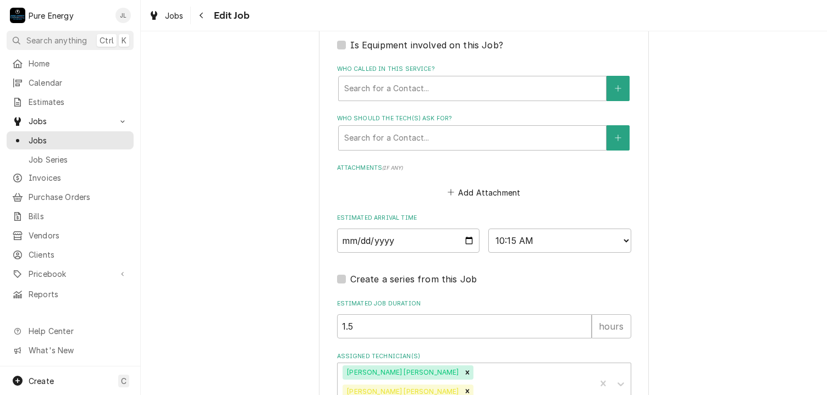
scroll to position [826, 0]
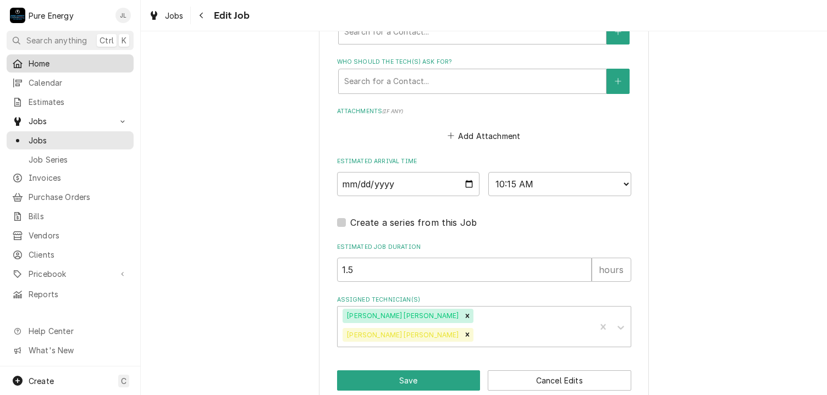
click at [59, 65] on span "Home" at bounding box center [78, 64] width 99 height 12
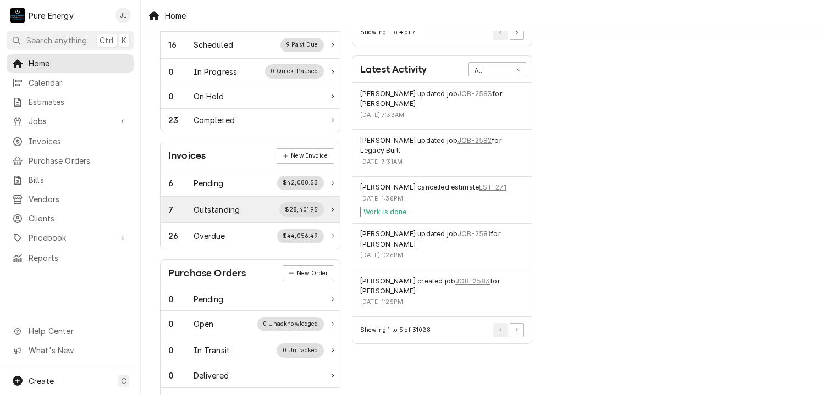
scroll to position [110, 0]
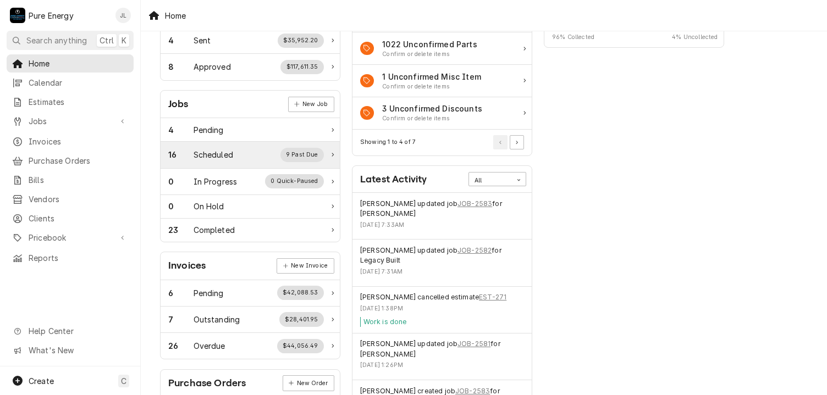
click at [218, 155] on div "Scheduled" at bounding box center [213, 155] width 40 height 12
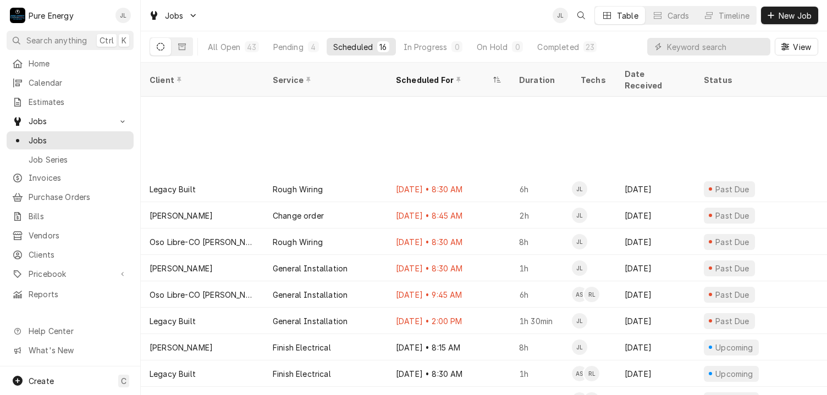
scroll to position [119, 0]
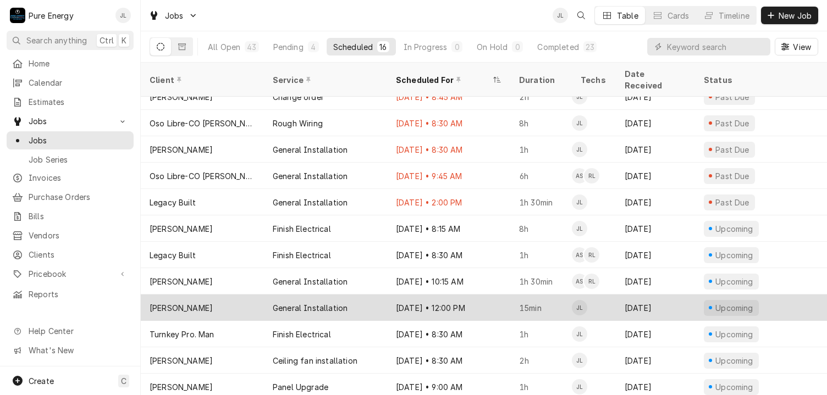
click at [490, 296] on div "Sep 22 • 12:00 PM" at bounding box center [448, 308] width 123 height 26
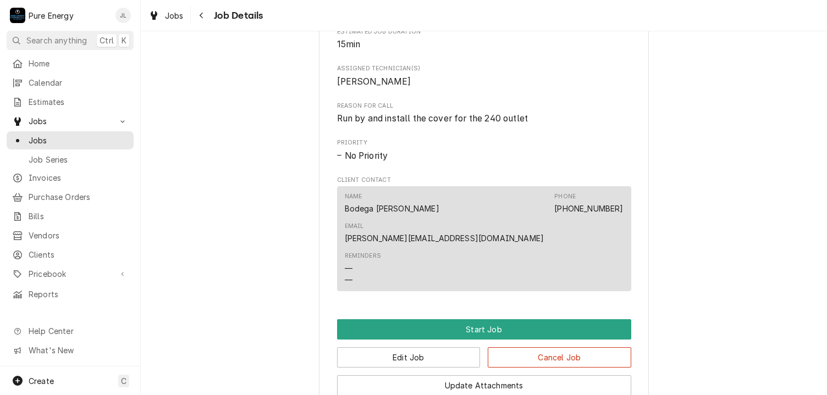
scroll to position [583, 0]
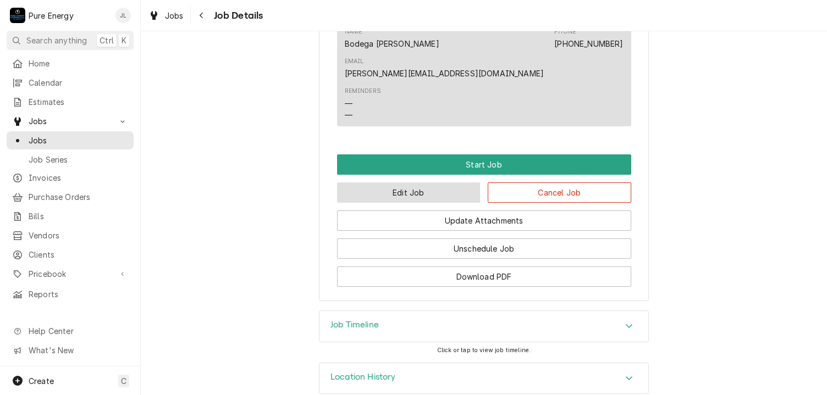
click at [421, 182] on button "Edit Job" at bounding box center [408, 192] width 143 height 20
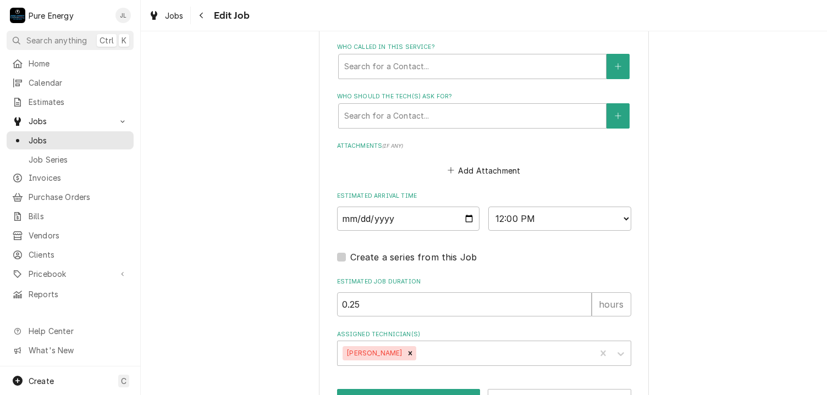
scroll to position [750, 0]
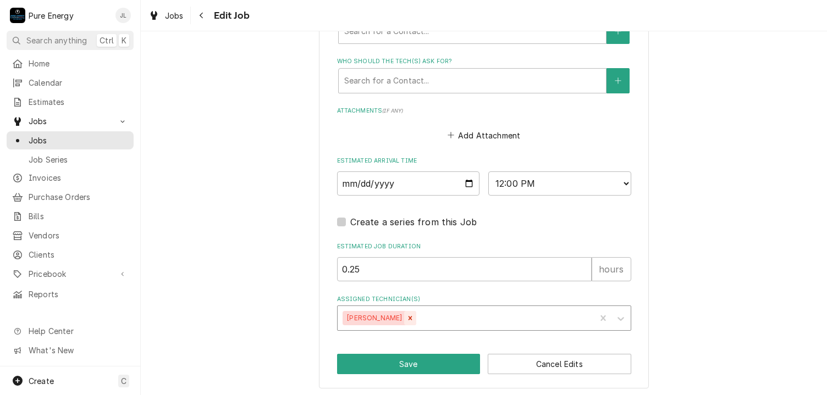
click at [414, 315] on icon "Remove James Linnenkamp" at bounding box center [410, 318] width 8 height 8
click at [616, 314] on icon "Assigned Technician(s)" at bounding box center [620, 318] width 11 height 11
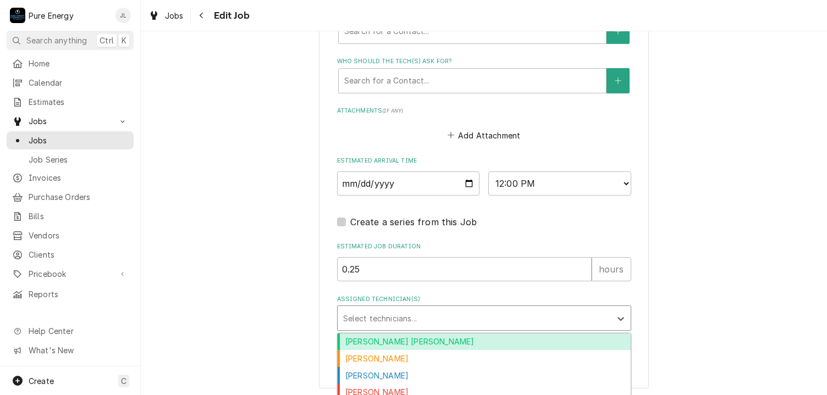
click at [466, 338] on div "[PERSON_NAME] [PERSON_NAME]" at bounding box center [484, 342] width 293 height 17
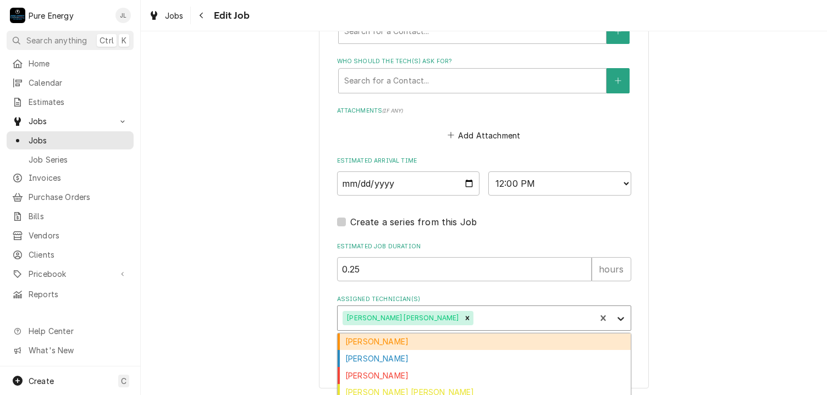
click at [620, 322] on div "Assigned Technician(s)" at bounding box center [621, 318] width 20 height 21
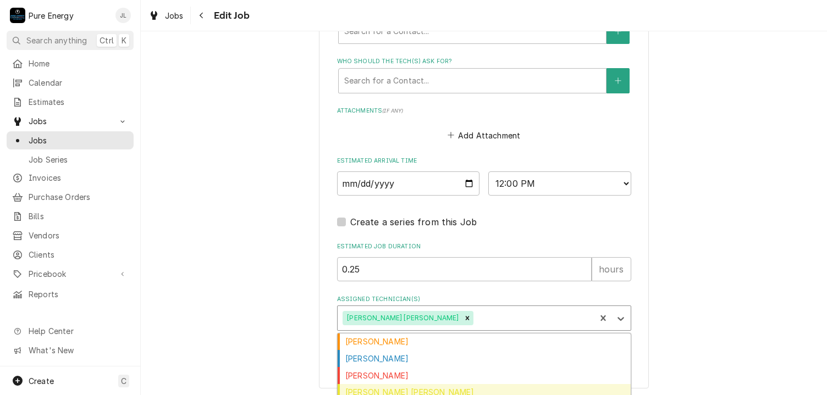
click at [439, 389] on div "[PERSON_NAME] [PERSON_NAME]" at bounding box center [484, 392] width 293 height 17
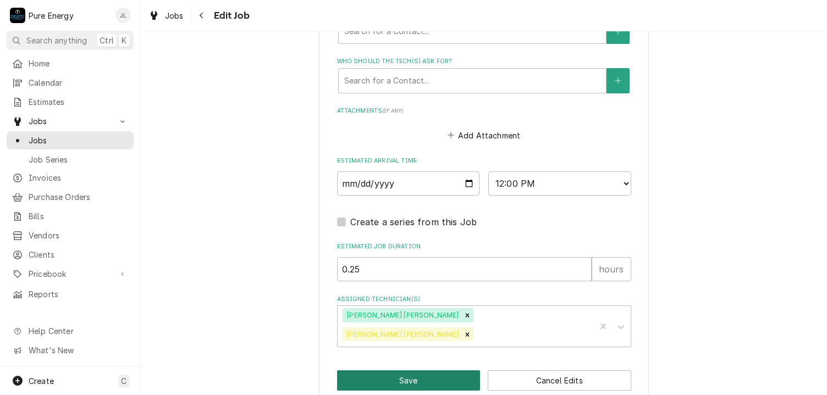
click at [429, 370] on button "Save" at bounding box center [408, 380] width 143 height 20
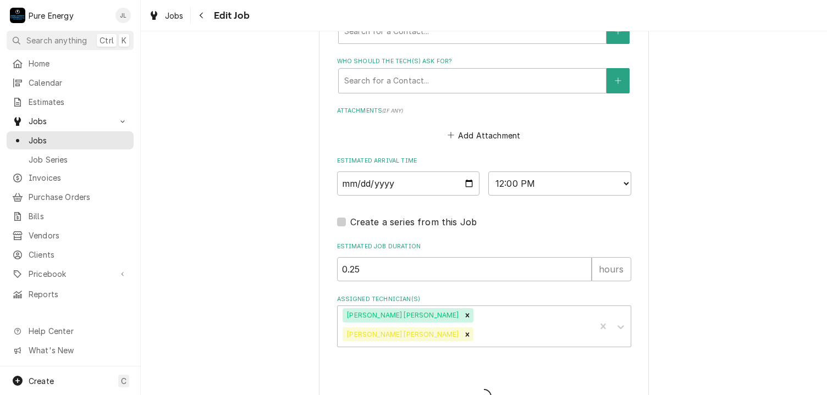
type textarea "x"
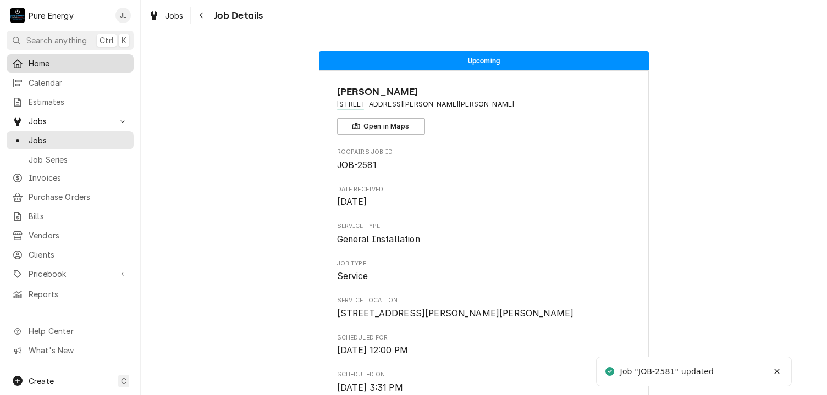
click at [93, 63] on span "Home" at bounding box center [78, 64] width 99 height 12
